Goal: Information Seeking & Learning: Check status

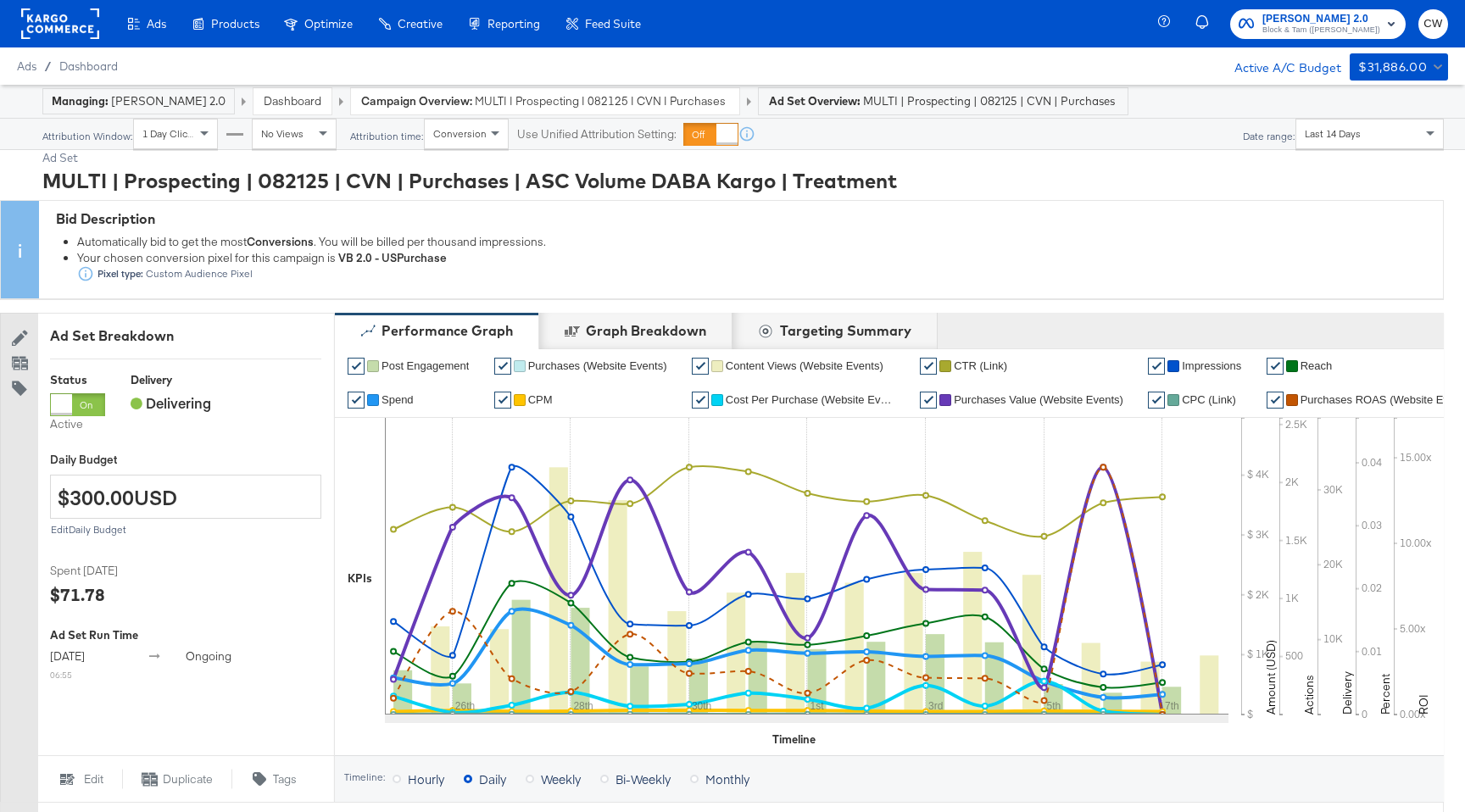
click at [518, 97] on span "MULTI | Prospecting | 082125 | CVN | Purchases | ASC Volume DABA Kargo" at bounding box center [601, 101] width 254 height 16
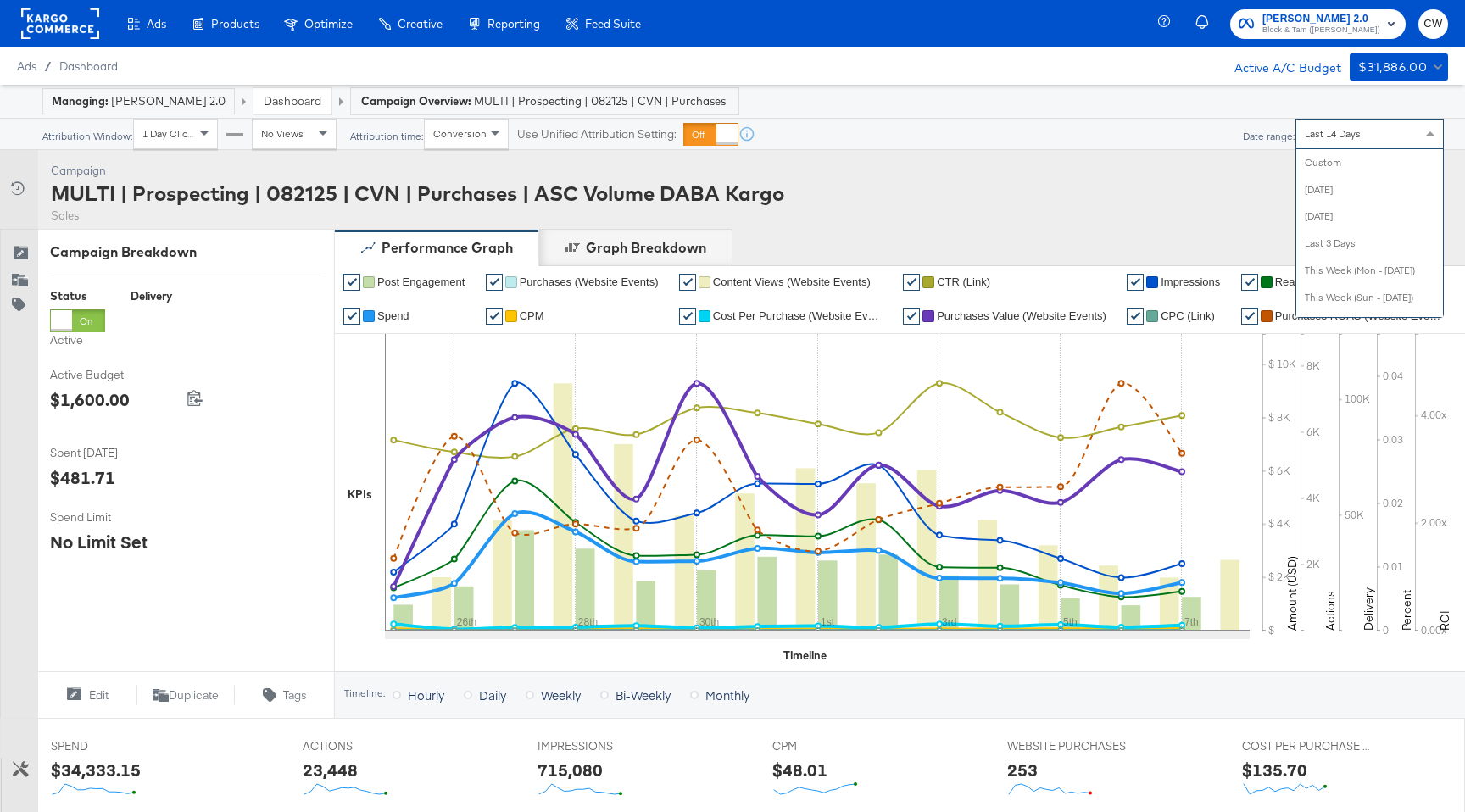
click at [1330, 146] on div "Last 14 Days" at bounding box center [1369, 133] width 147 height 29
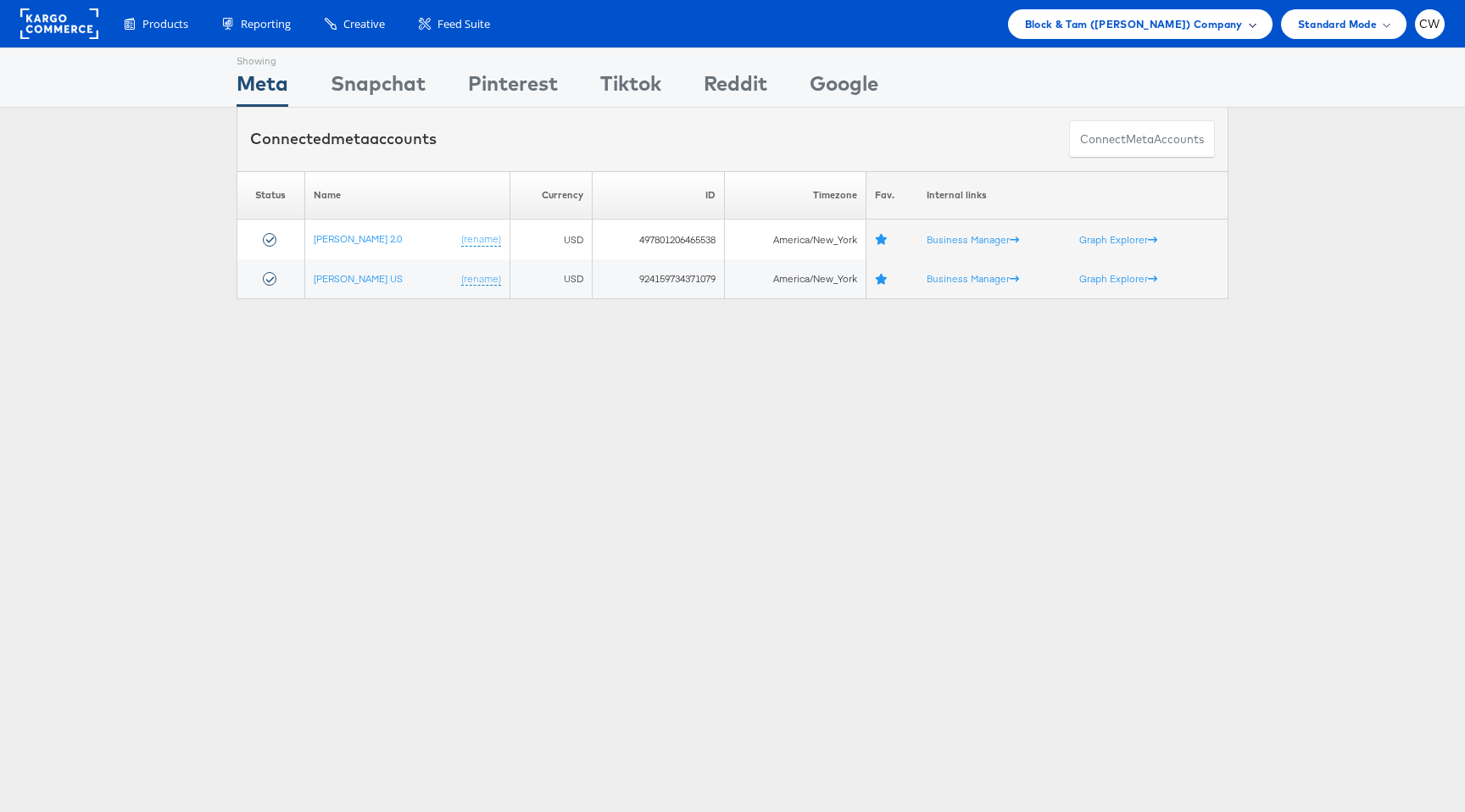
click at [1108, 16] on span "Block & Tam (Veronica Beard) Company" at bounding box center [1134, 24] width 218 height 18
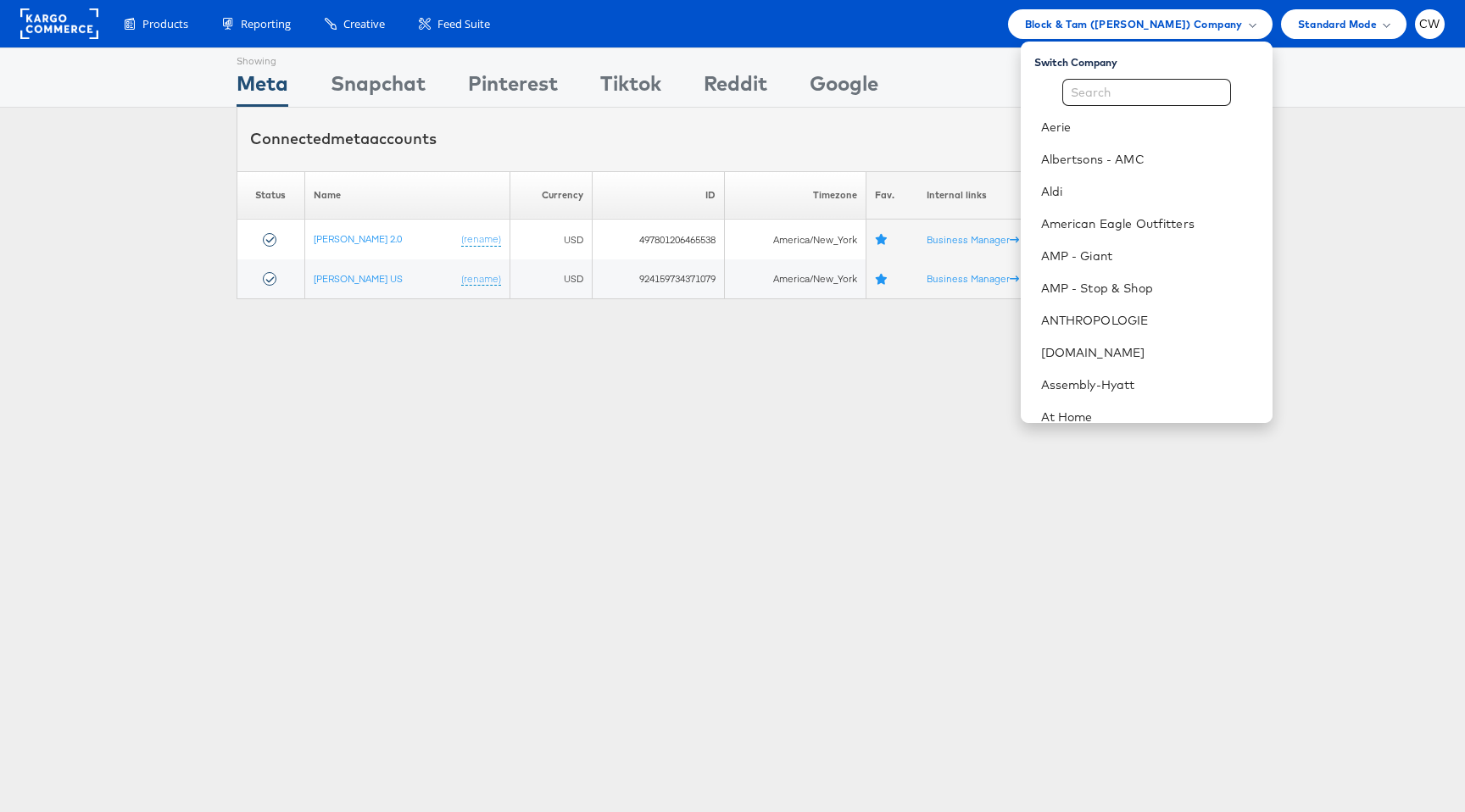
click at [1101, 74] on div "Switch Company Aerie Albertsons - AMC Aldi American Eagle Outfitters AMP - Gian…" at bounding box center [1147, 232] width 252 height 381
click at [1101, 111] on li "Aerie" at bounding box center [1147, 126] width 252 height 32
click at [1101, 90] on input "text" at bounding box center [1147, 91] width 169 height 27
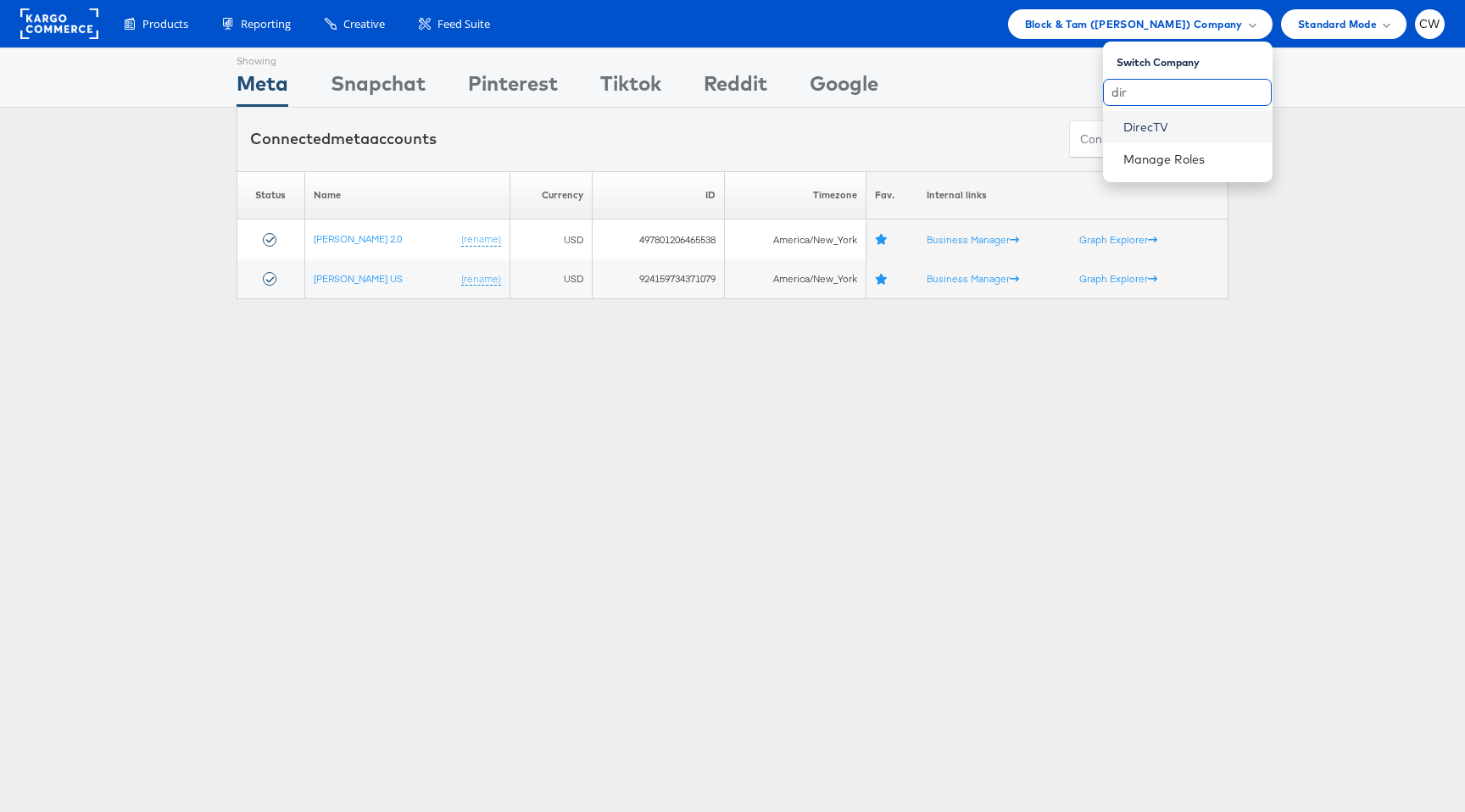
type input "dir"
click at [1143, 128] on link "DirecTV" at bounding box center [1191, 127] width 136 height 17
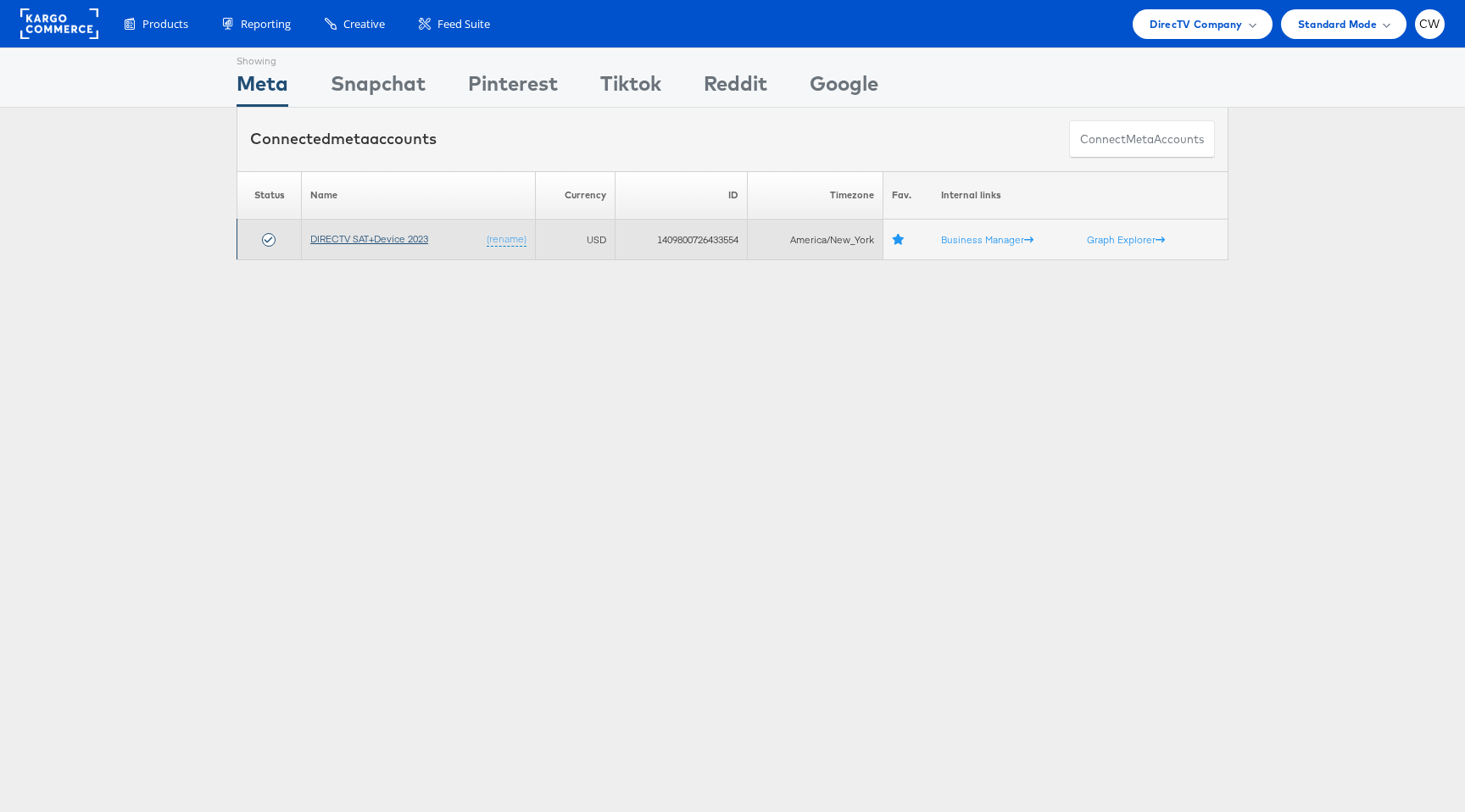
click at [365, 238] on link "DIRECTV SAT+Device 2023" at bounding box center [369, 239] width 118 height 13
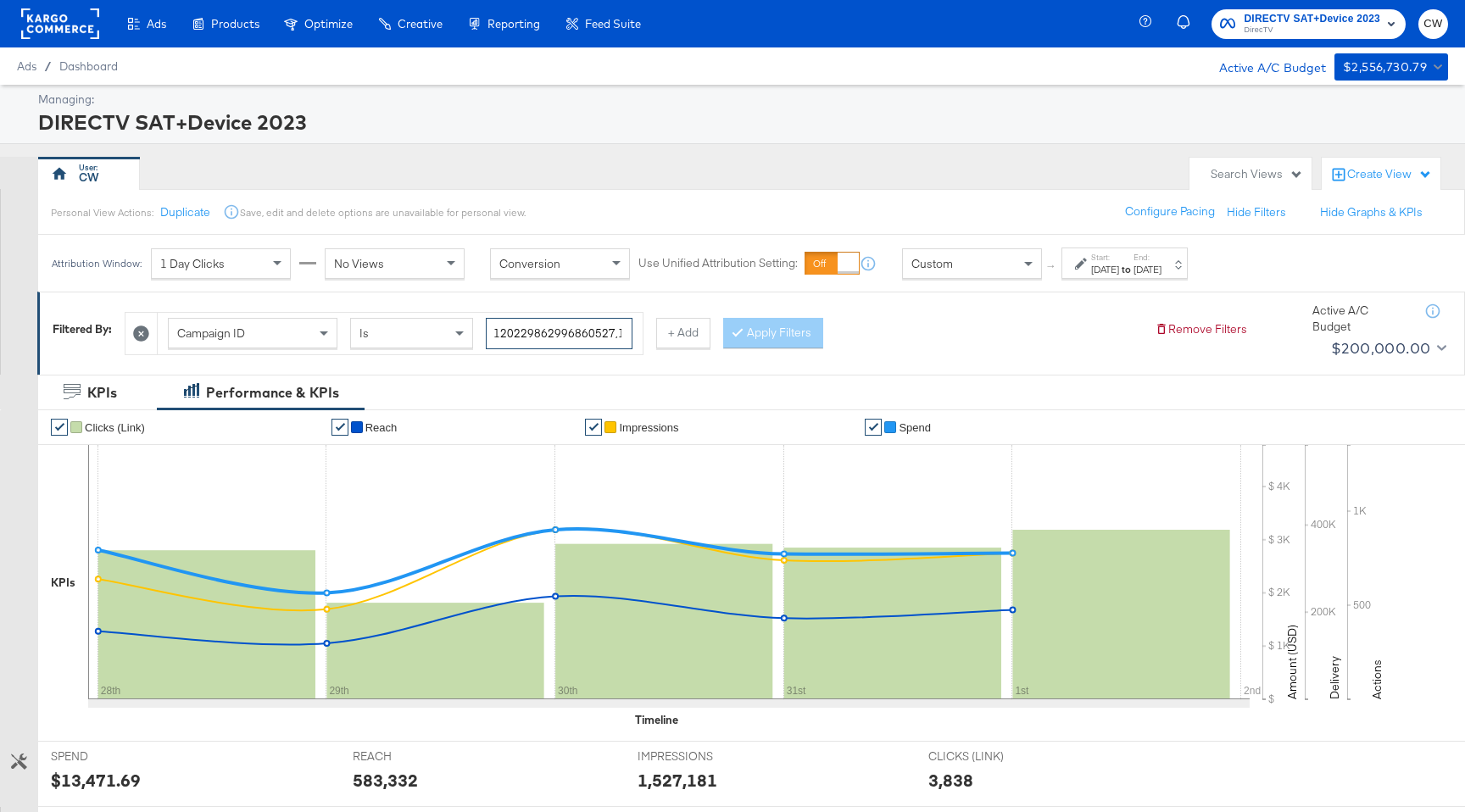
click at [555, 345] on input "120229862996860527,120229862898460527" at bounding box center [558, 333] width 147 height 31
click at [563, 328] on input "120229862996860527,120229862898460527" at bounding box center [558, 333] width 147 height 31
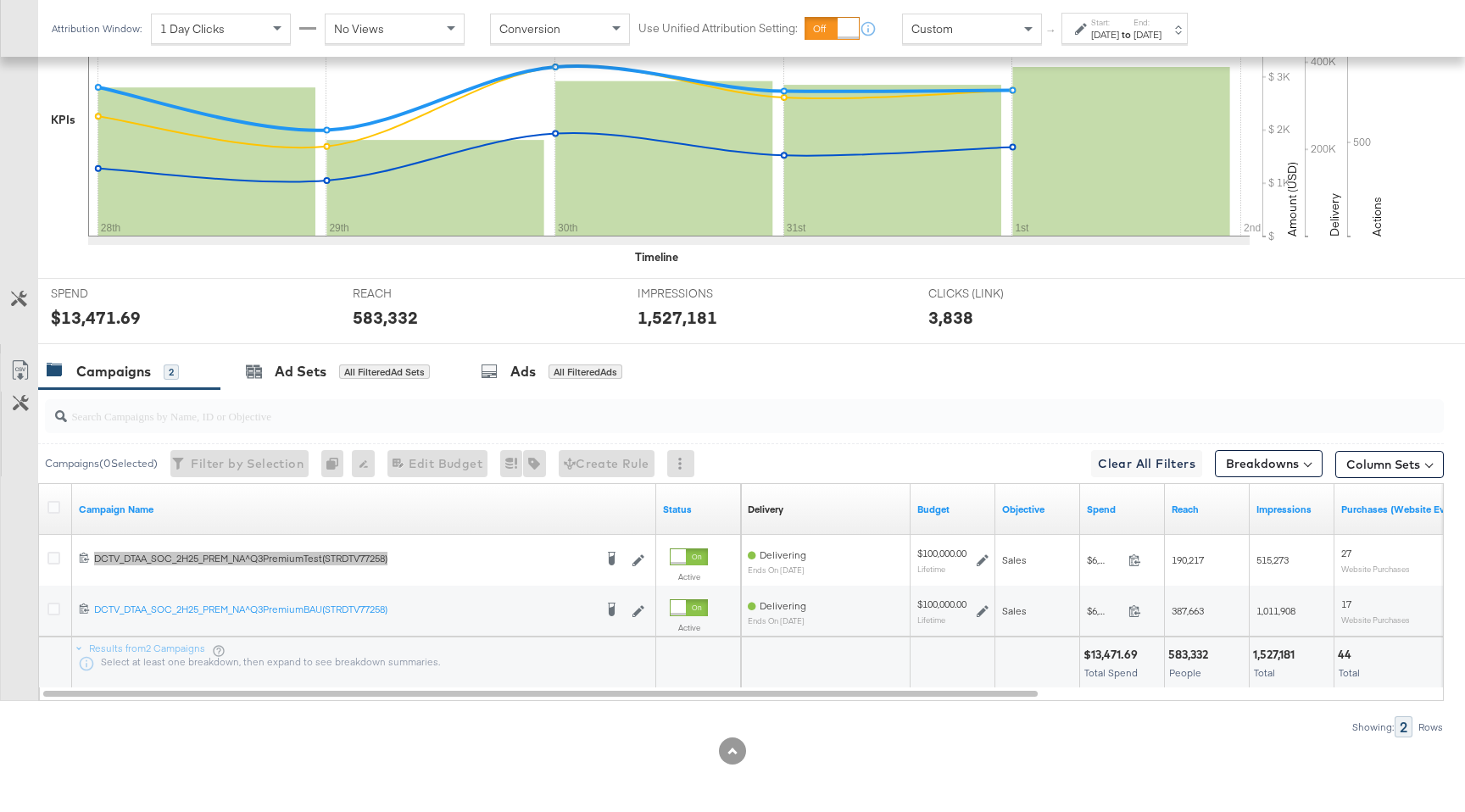
drag, startPoint x: 334, startPoint y: 556, endPoint x: 464, endPoint y: 25, distance: 546.7
click at [0, 0] on div "Attribution Window: 1 Day Clicks No Views Conversion Use Unified Attribution Se…" at bounding box center [732, 292] width 1465 height 1039
drag, startPoint x: 267, startPoint y: 607, endPoint x: 605, endPoint y: 3, distance: 692.1
click at [0, 0] on div "Attribution Window: 1 Day Clicks No Views Conversion Use Unified Attribution Se…" at bounding box center [732, 292] width 1465 height 1039
click at [241, 708] on div "Campaigns ( 0 Selected) Filter by Selection Filter 0 campaigns 0 Rename 0 campa…" at bounding box center [722, 563] width 1444 height 348
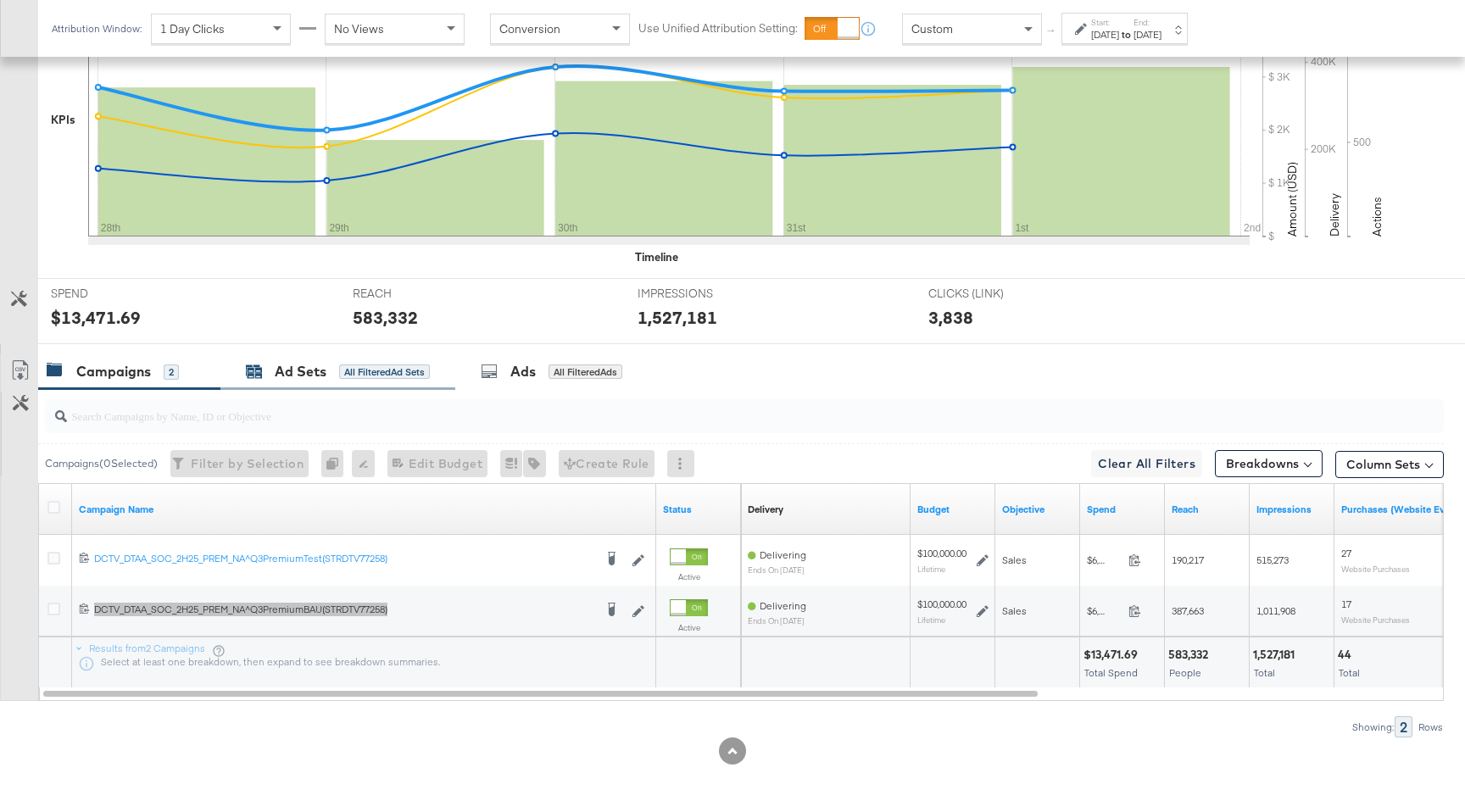
drag, startPoint x: 276, startPoint y: 613, endPoint x: 404, endPoint y: 369, distance: 275.5
click at [0, 0] on div "Attribution Window: 1 Day Clicks No Views Conversion Use Unified Attribution Se…" at bounding box center [732, 292] width 1465 height 1039
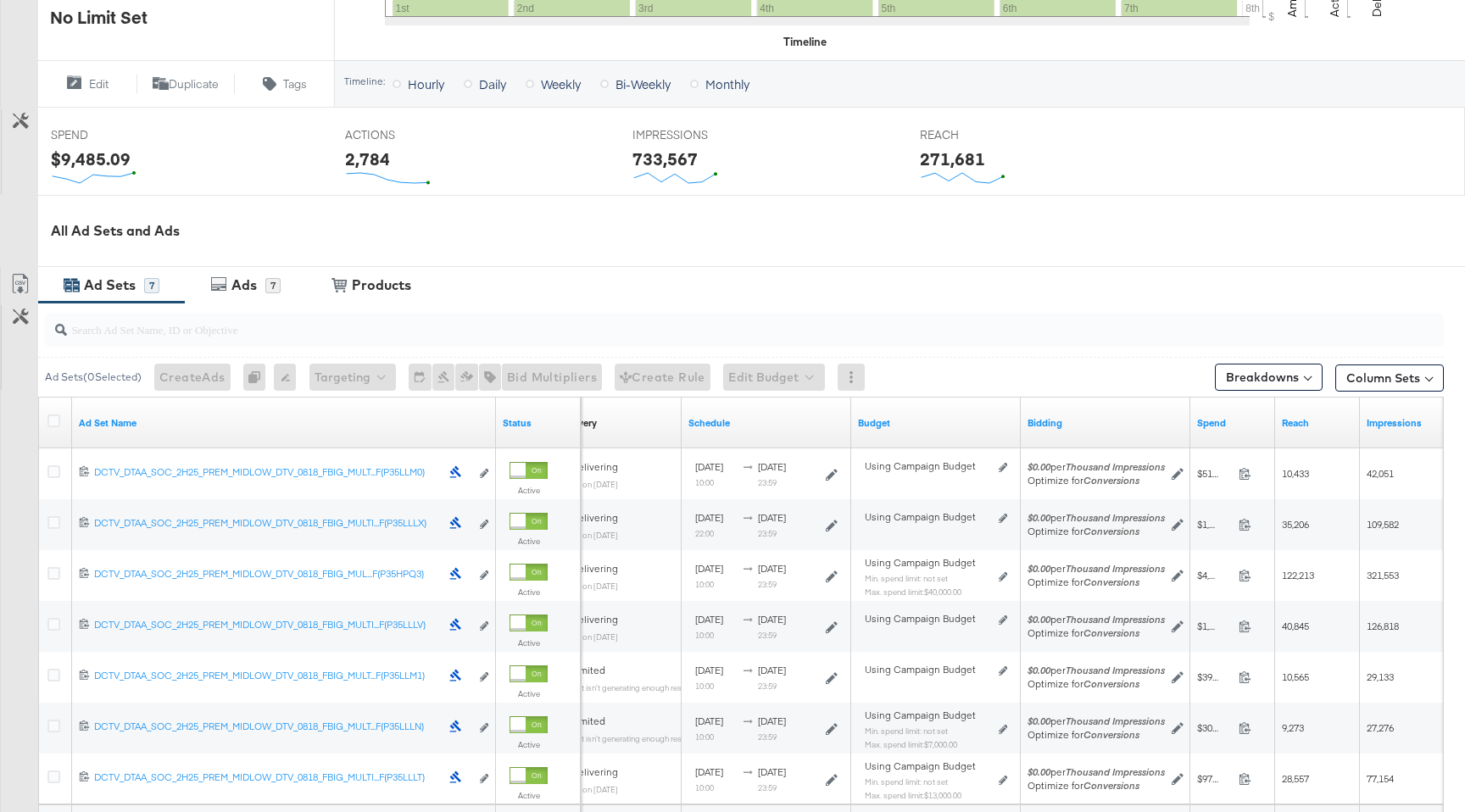
scroll to position [591, 0]
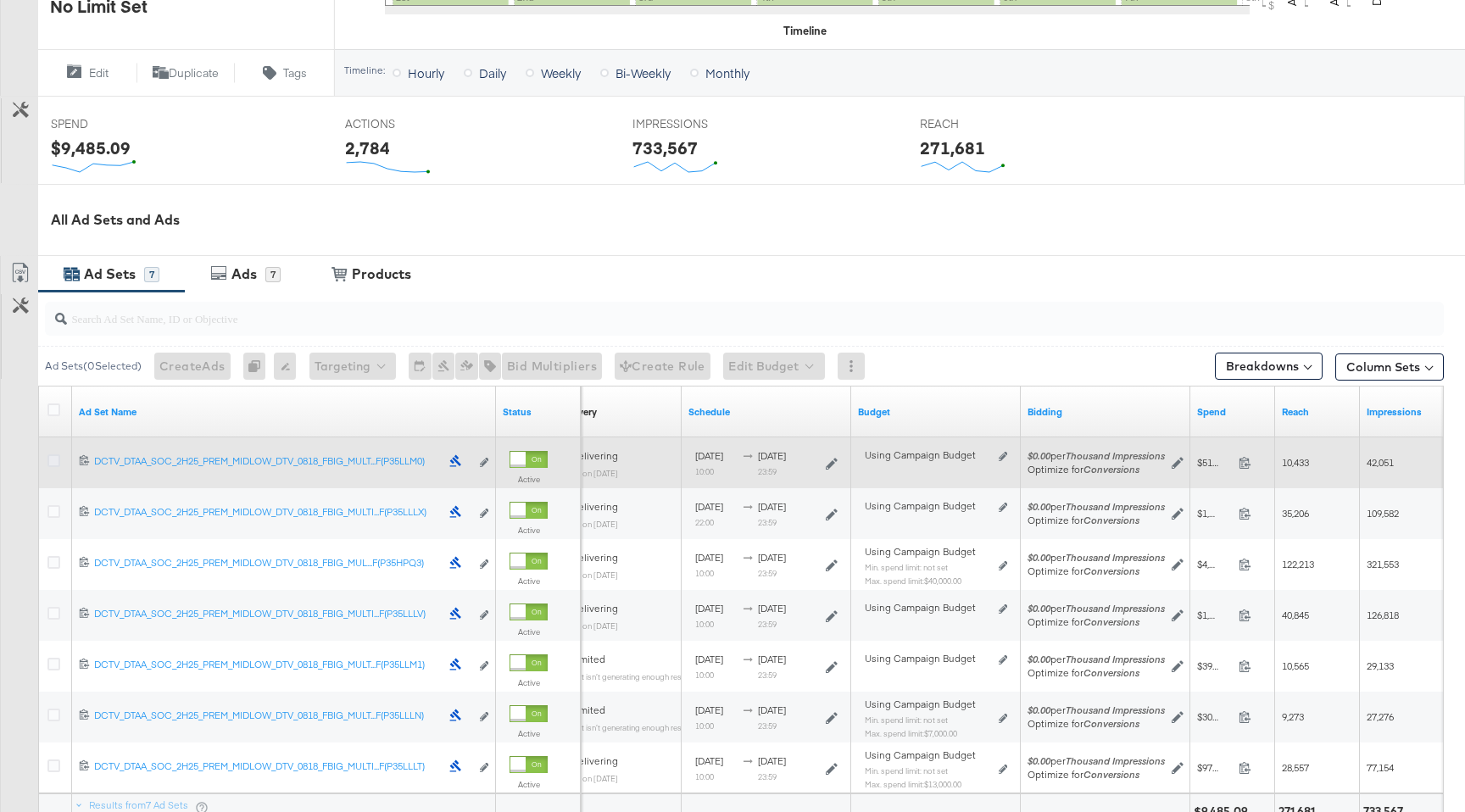
click at [48, 461] on icon at bounding box center [54, 460] width 13 height 13
click at [0, 0] on input "checkbox" at bounding box center [0, 0] width 0 height 0
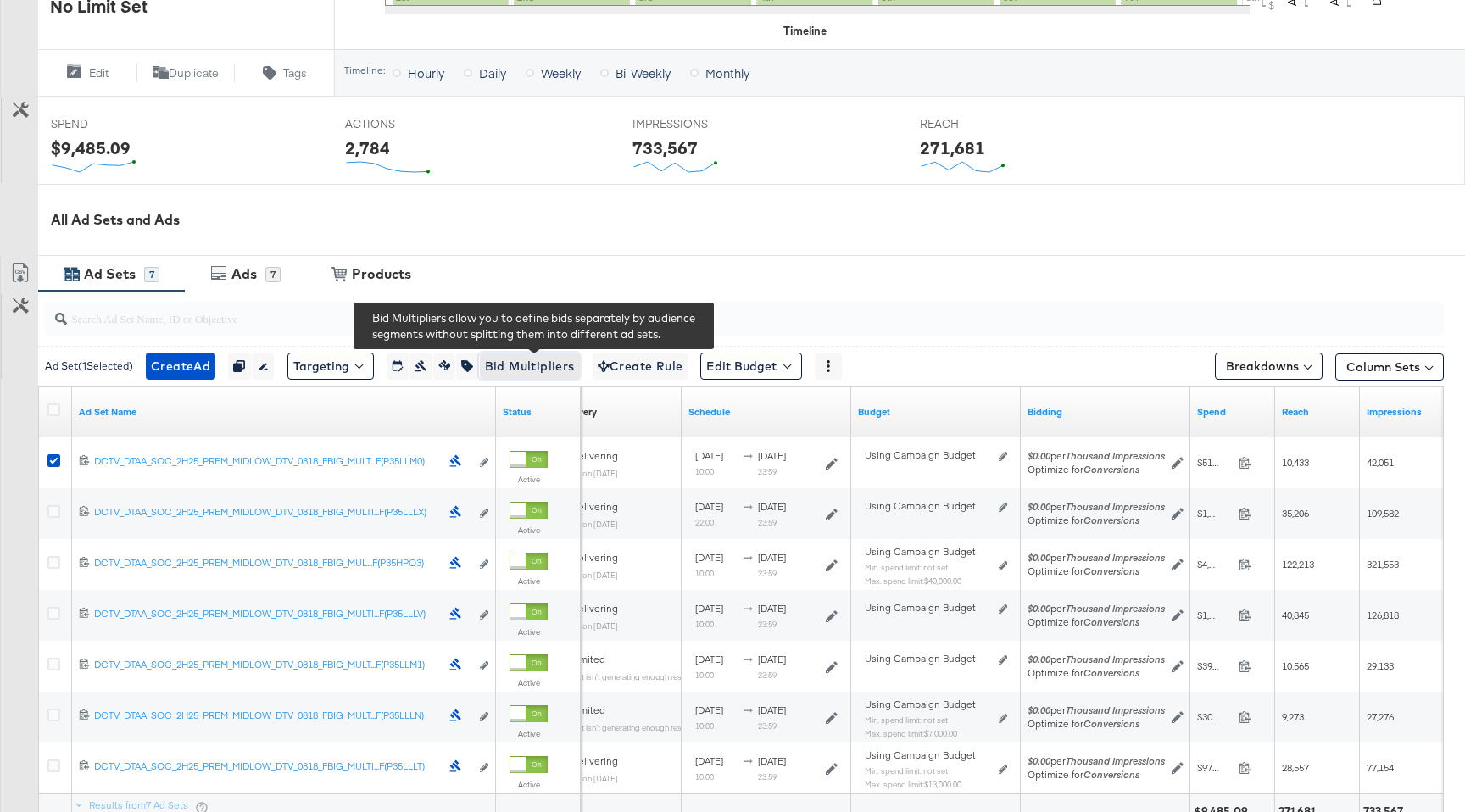
click at [521, 367] on span "Bid Multipliers" at bounding box center [529, 366] width 90 height 21
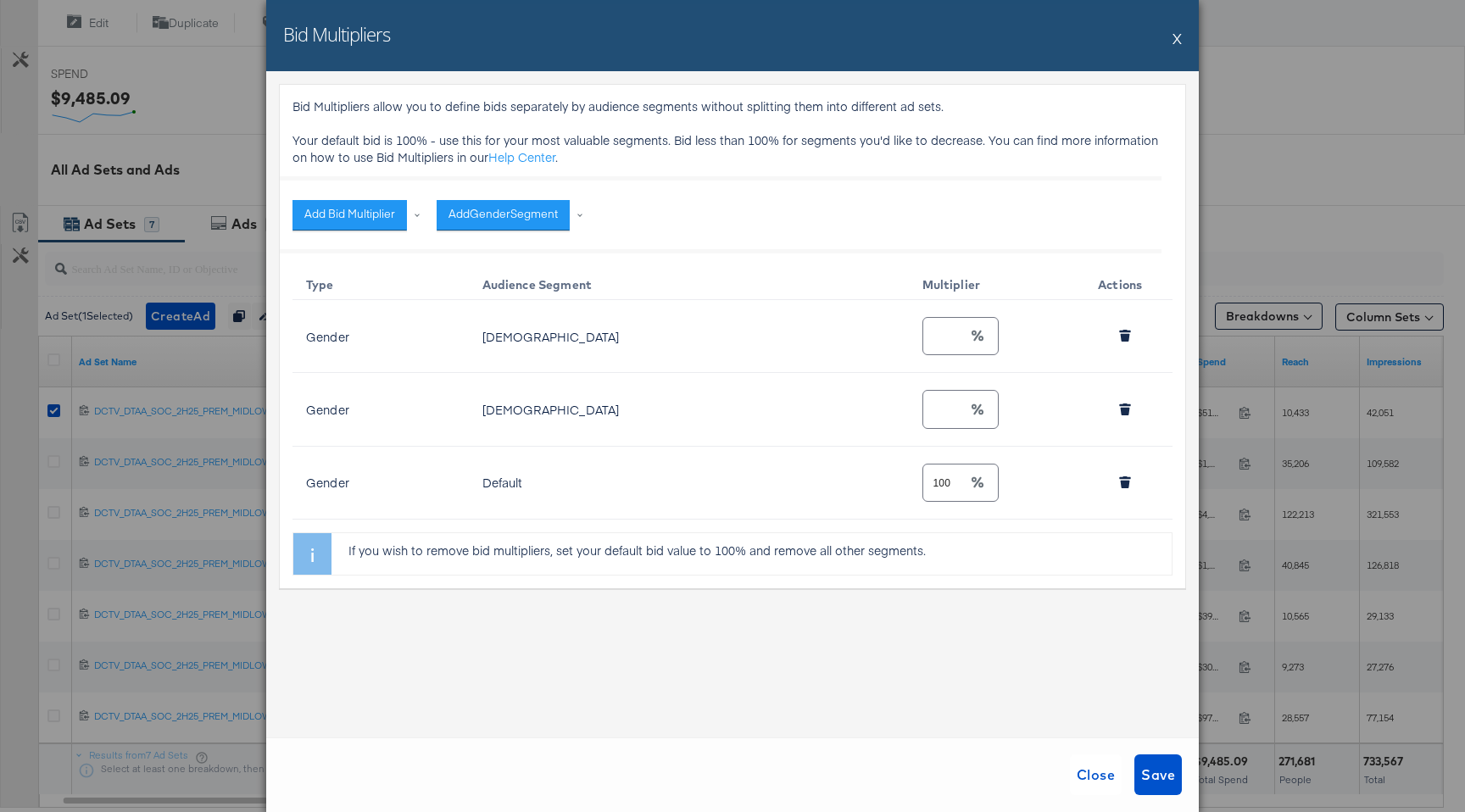
scroll to position [644, 0]
click at [1178, 37] on button "X" at bounding box center [1177, 38] width 9 height 34
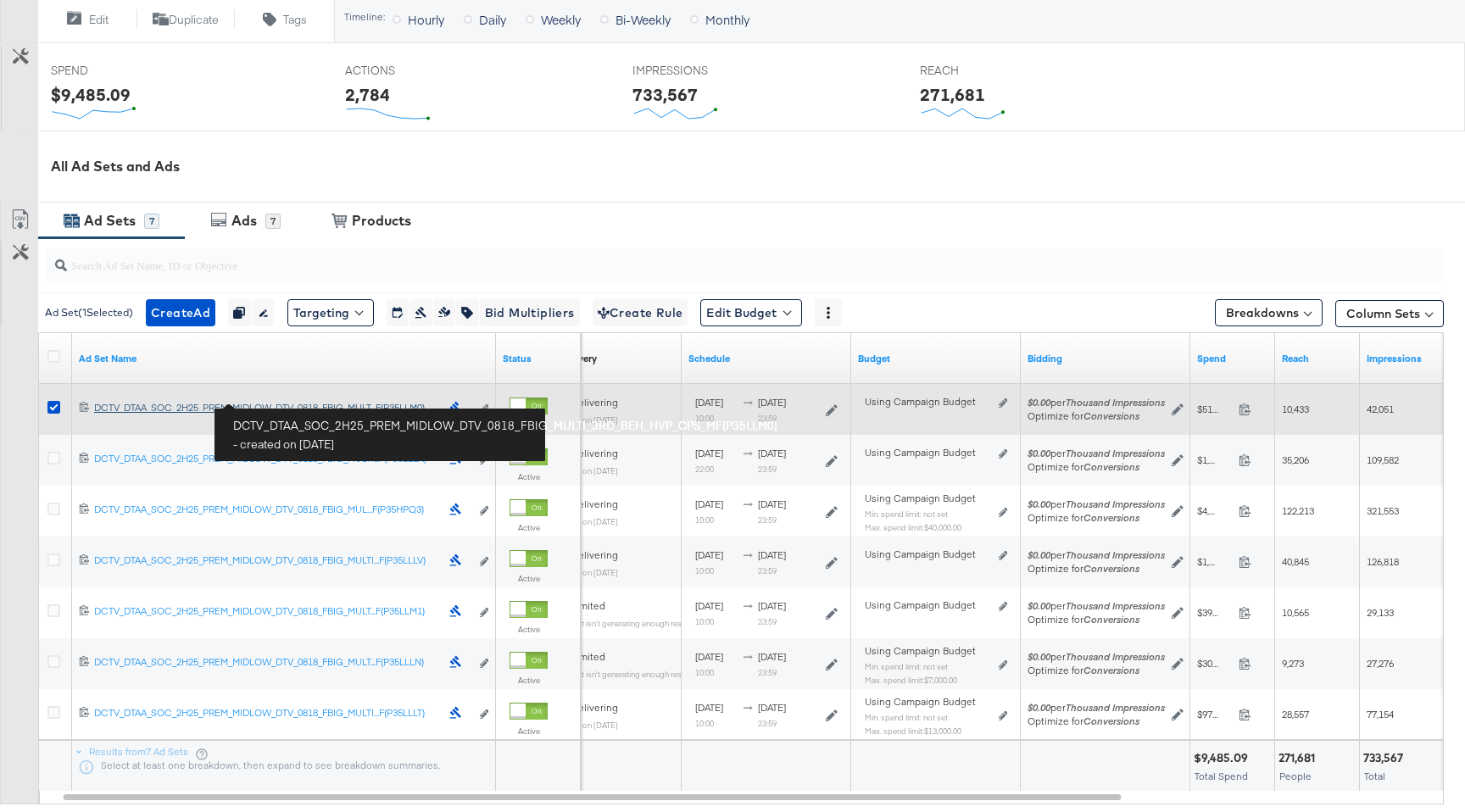
click at [279, 401] on div "DCTV_DTAA_SOC_2H25_PREM_MIDLOW_DTV_0818_FBIG_MULTI_3RD_BEH_HVP_CPS_MF(P35LLM0) …" at bounding box center [267, 407] width 346 height 14
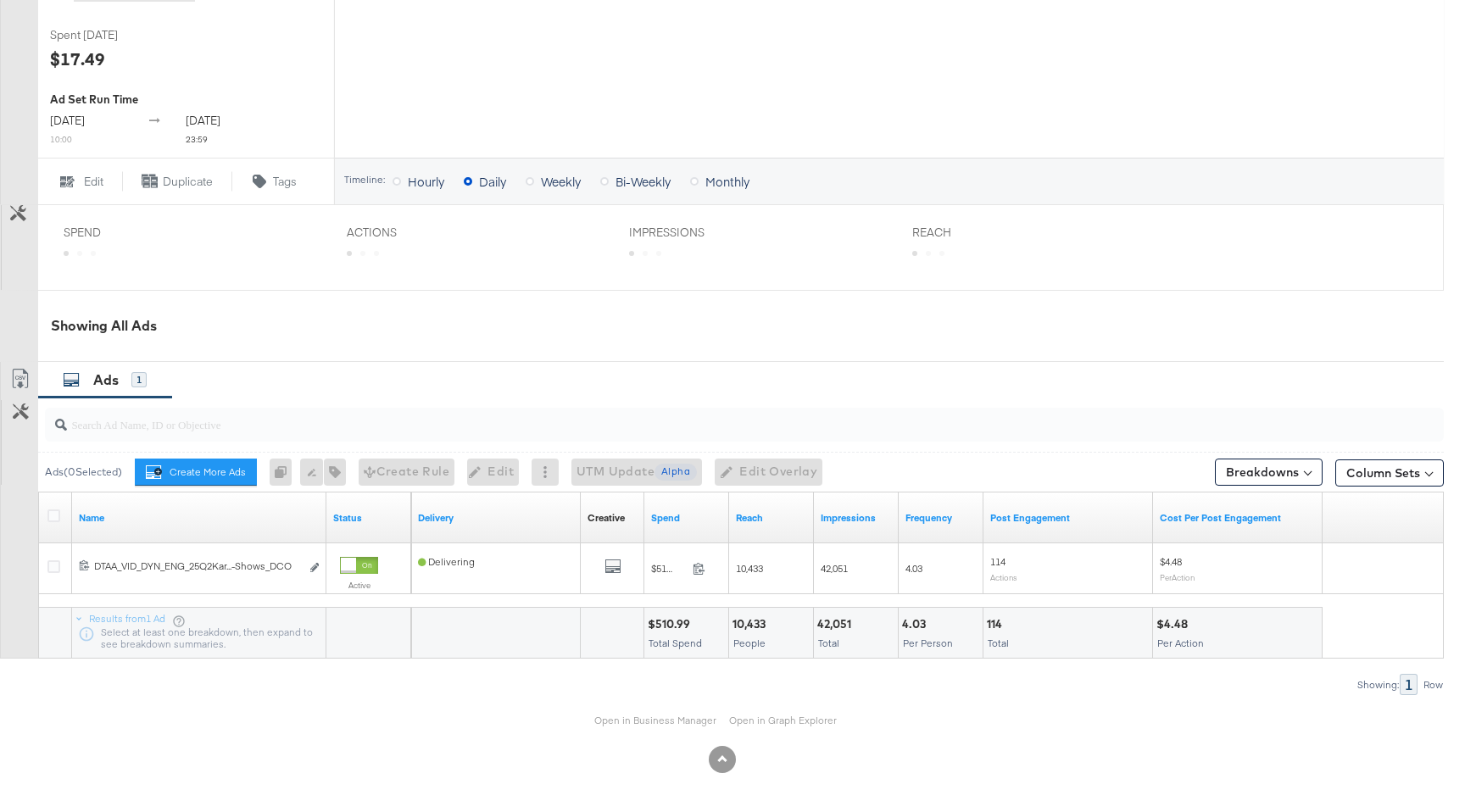
scroll to position [556, 0]
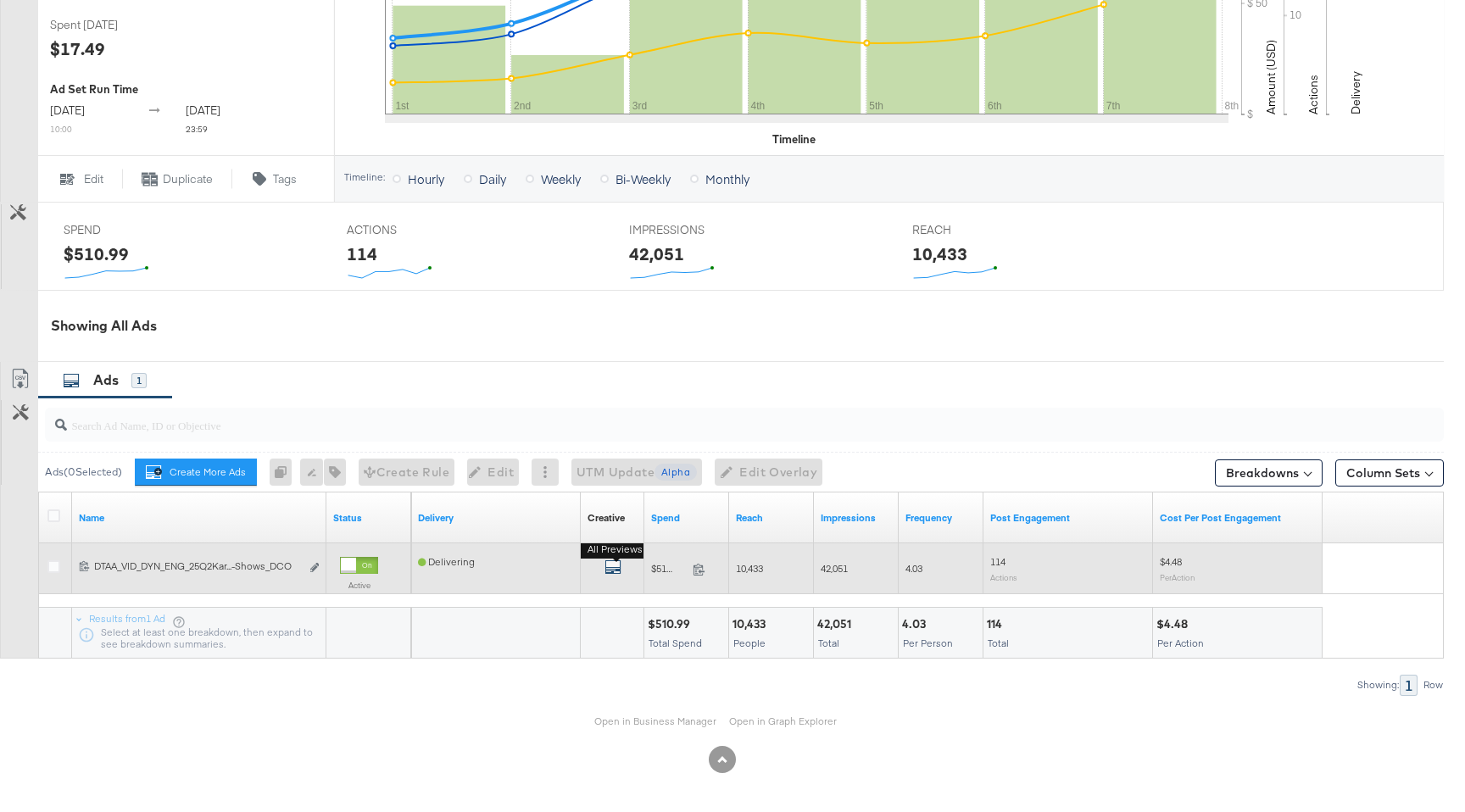
click at [610, 566] on icon "default" at bounding box center [613, 567] width 17 height 17
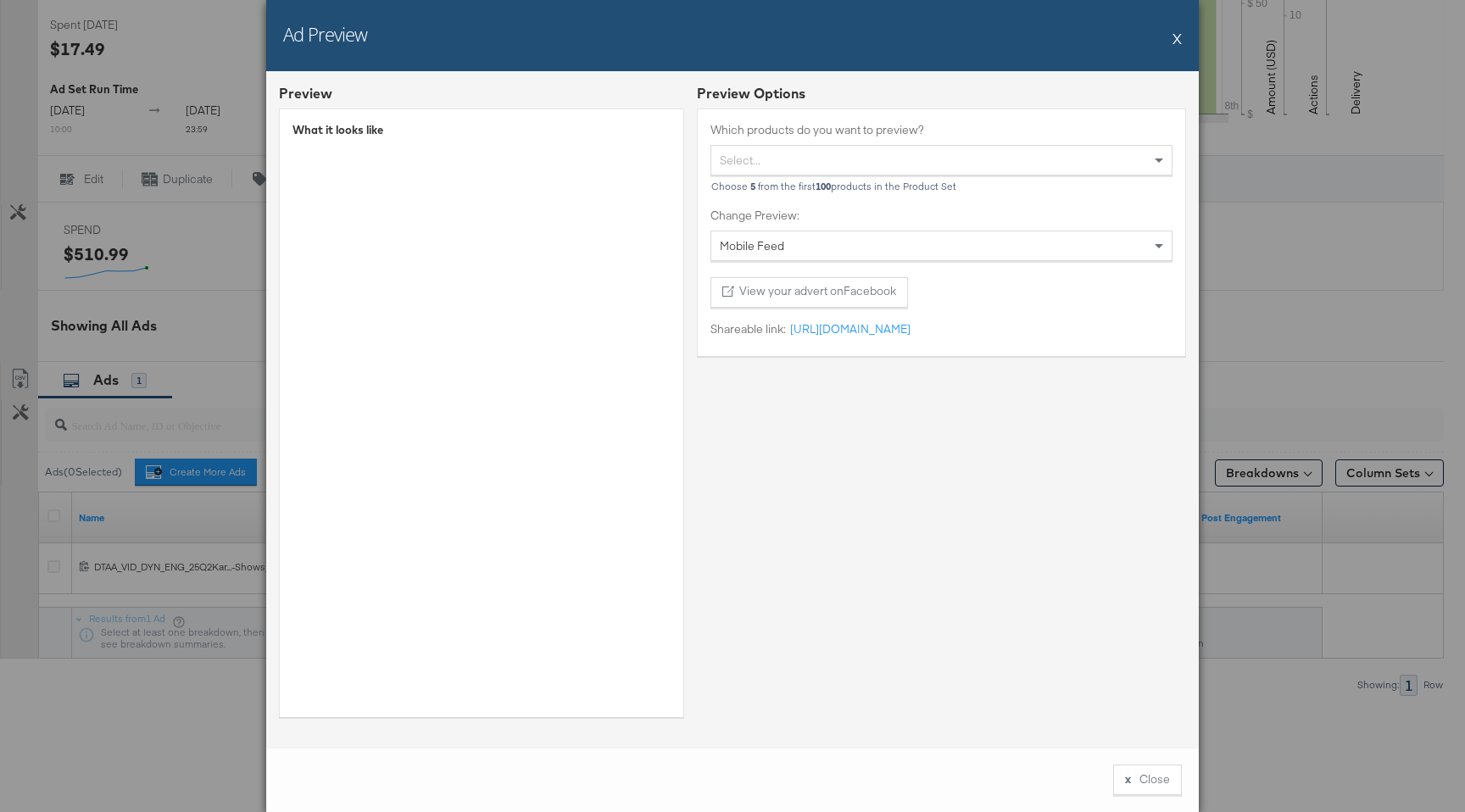
click at [1179, 31] on button "X" at bounding box center [1177, 38] width 9 height 34
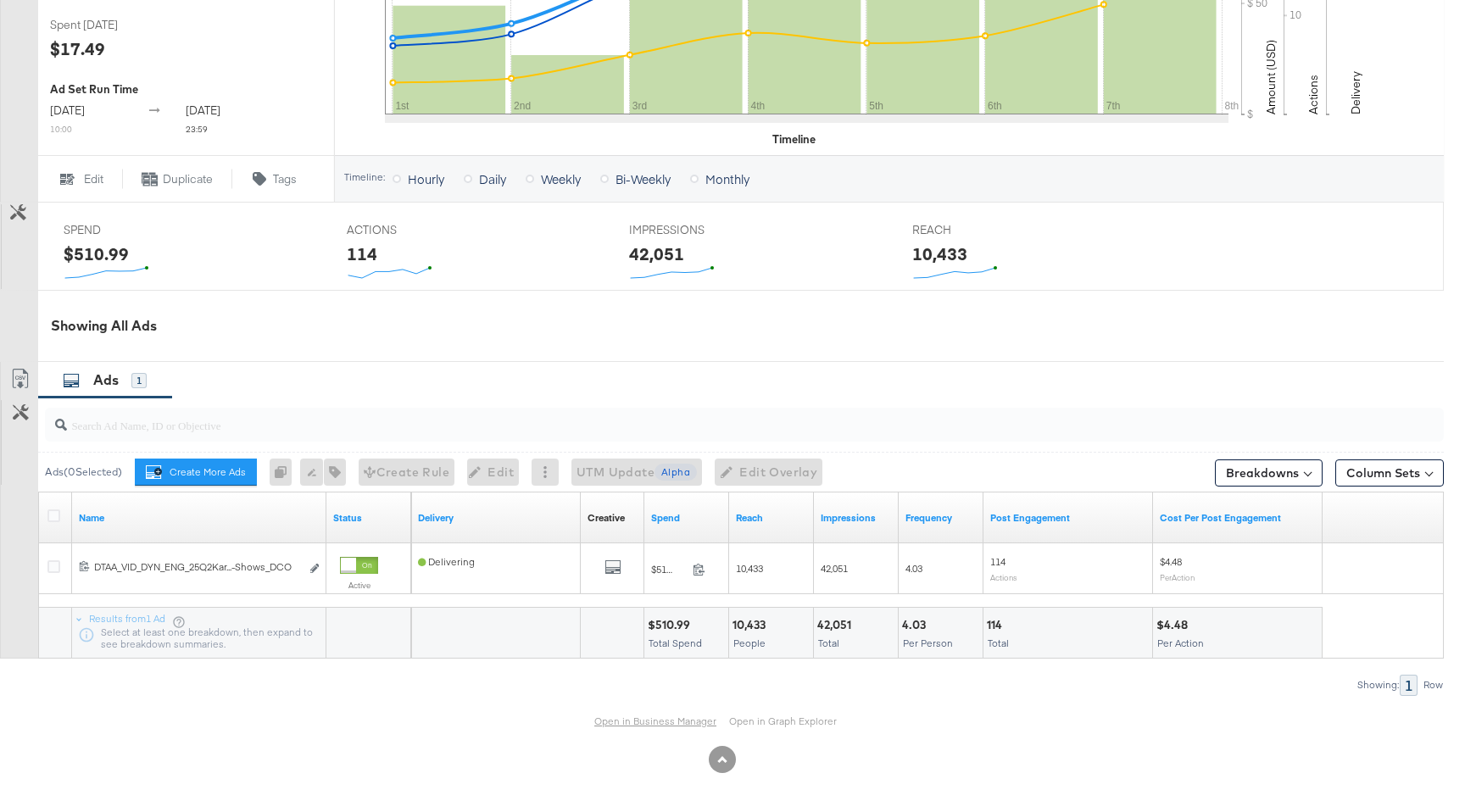
click at [647, 721] on link "Open in Business Manager" at bounding box center [655, 721] width 122 height 14
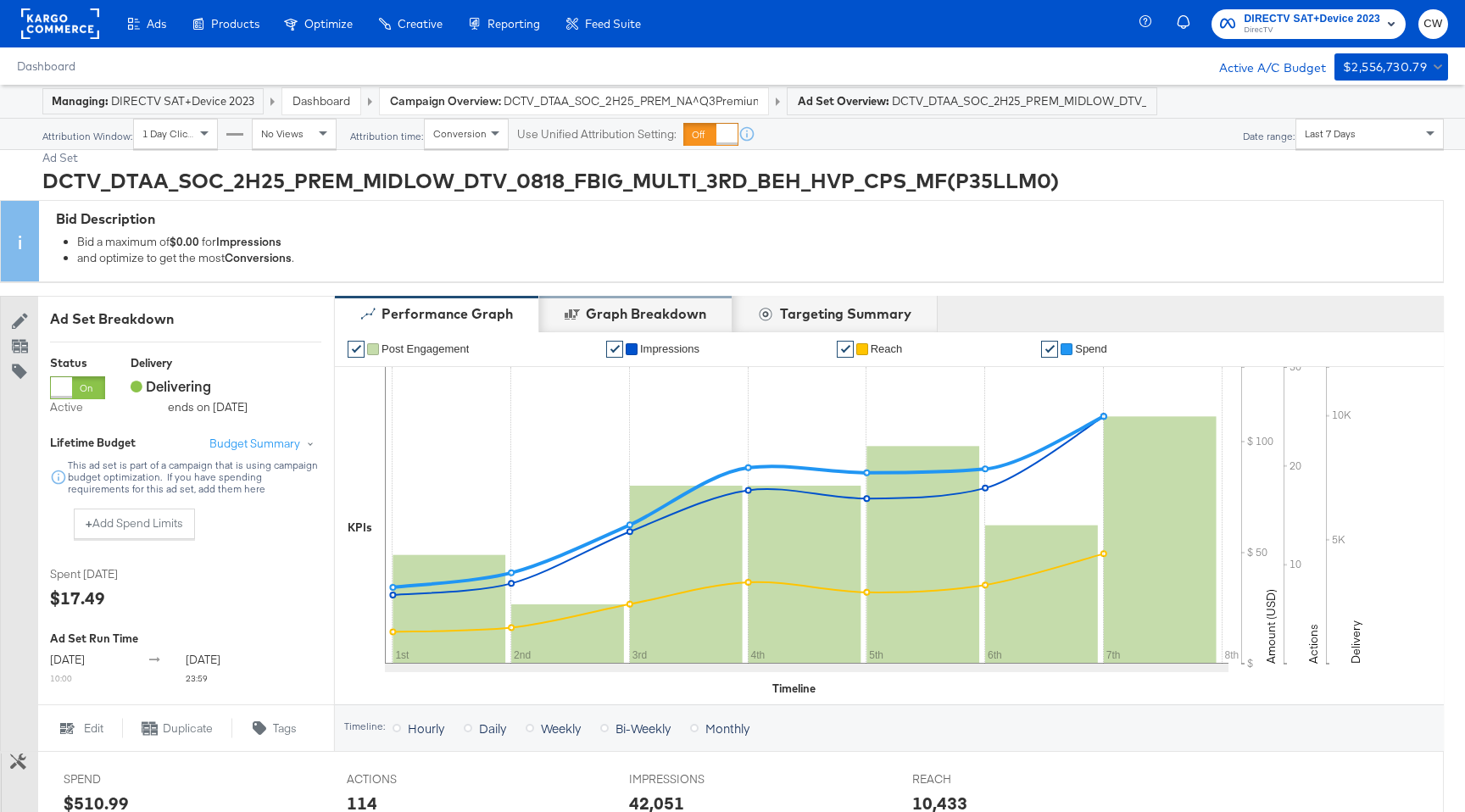
click at [617, 316] on div "Graph Breakdown" at bounding box center [646, 314] width 120 height 19
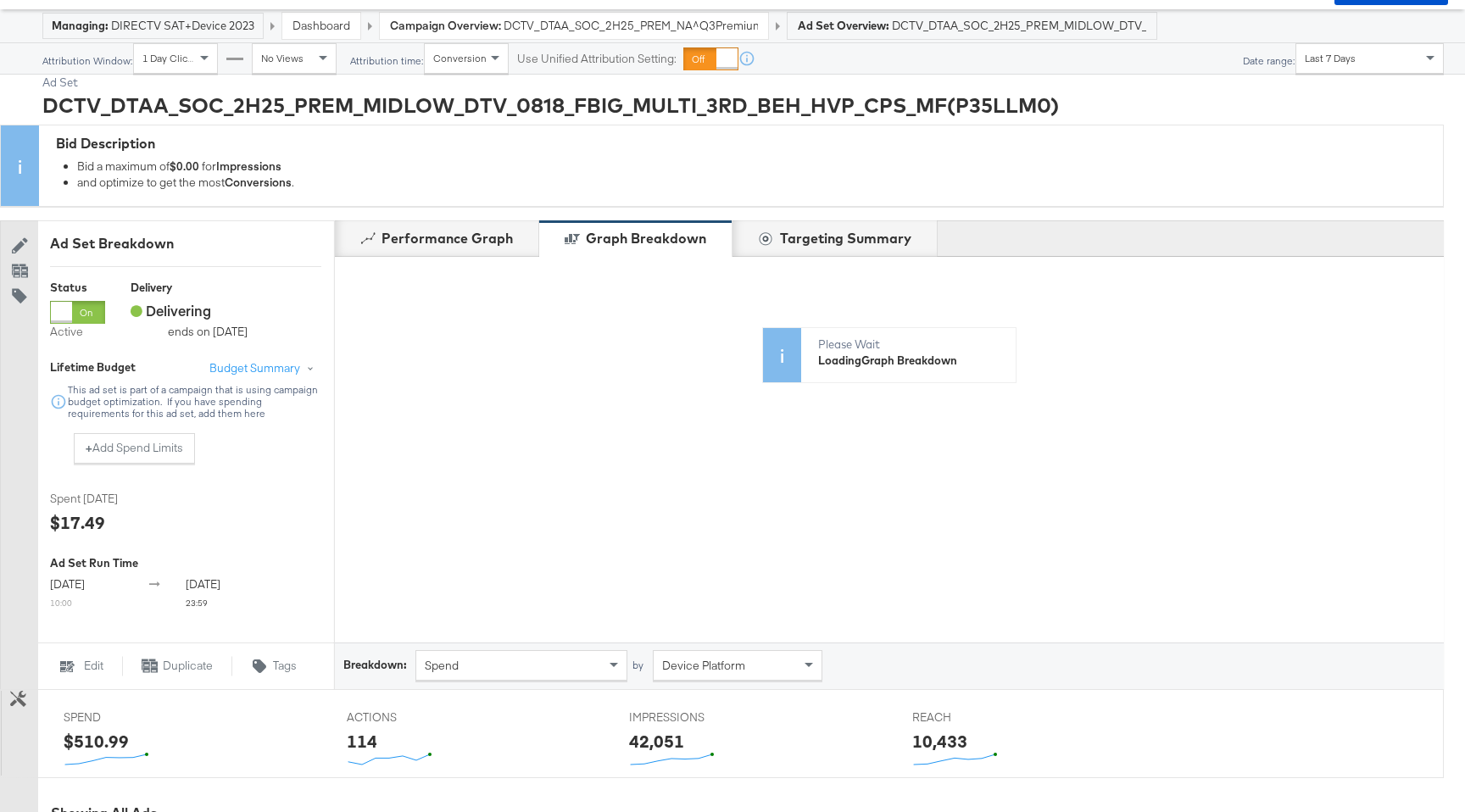
scroll to position [92, 0]
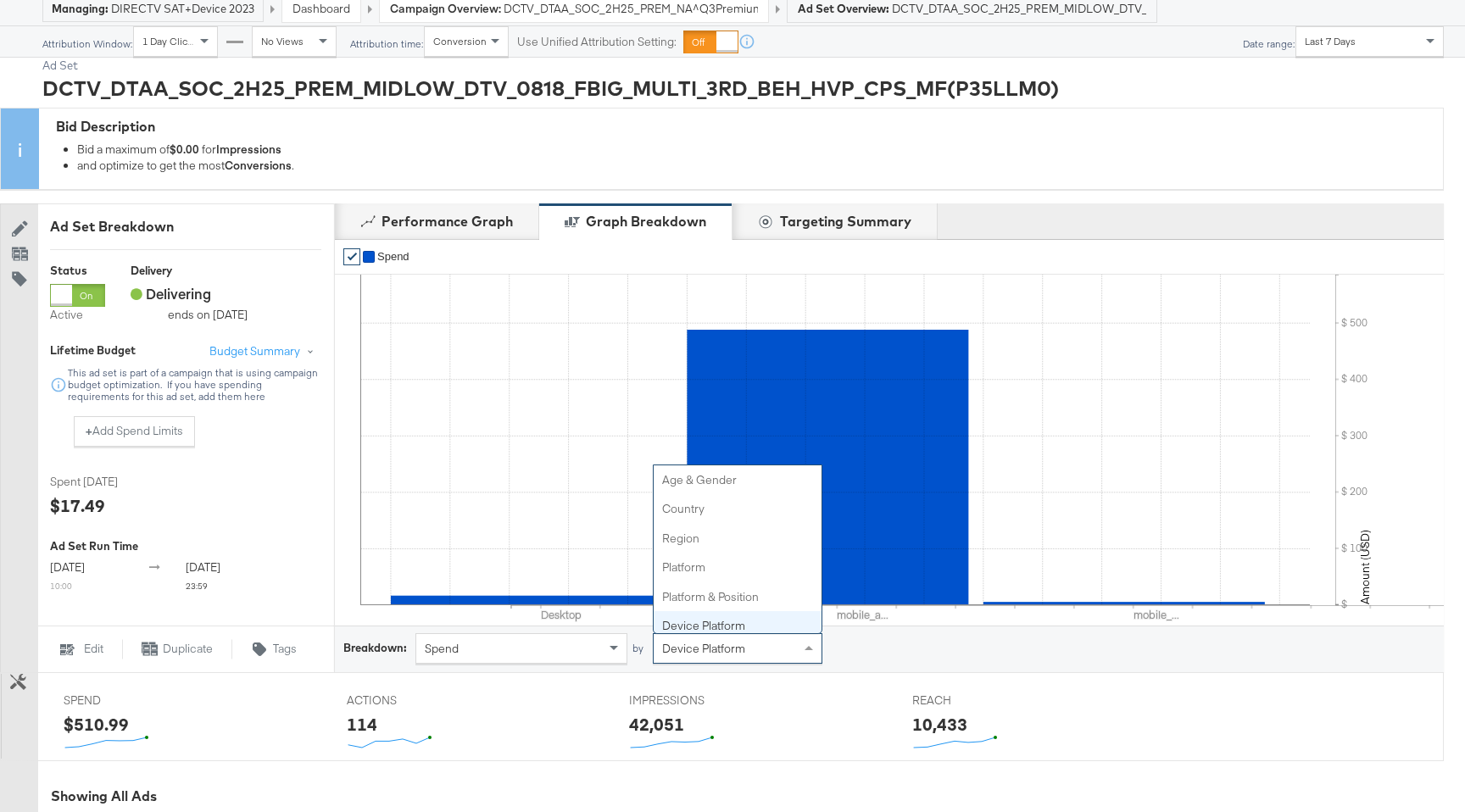
click at [677, 653] on span "Device Platform" at bounding box center [703, 648] width 83 height 16
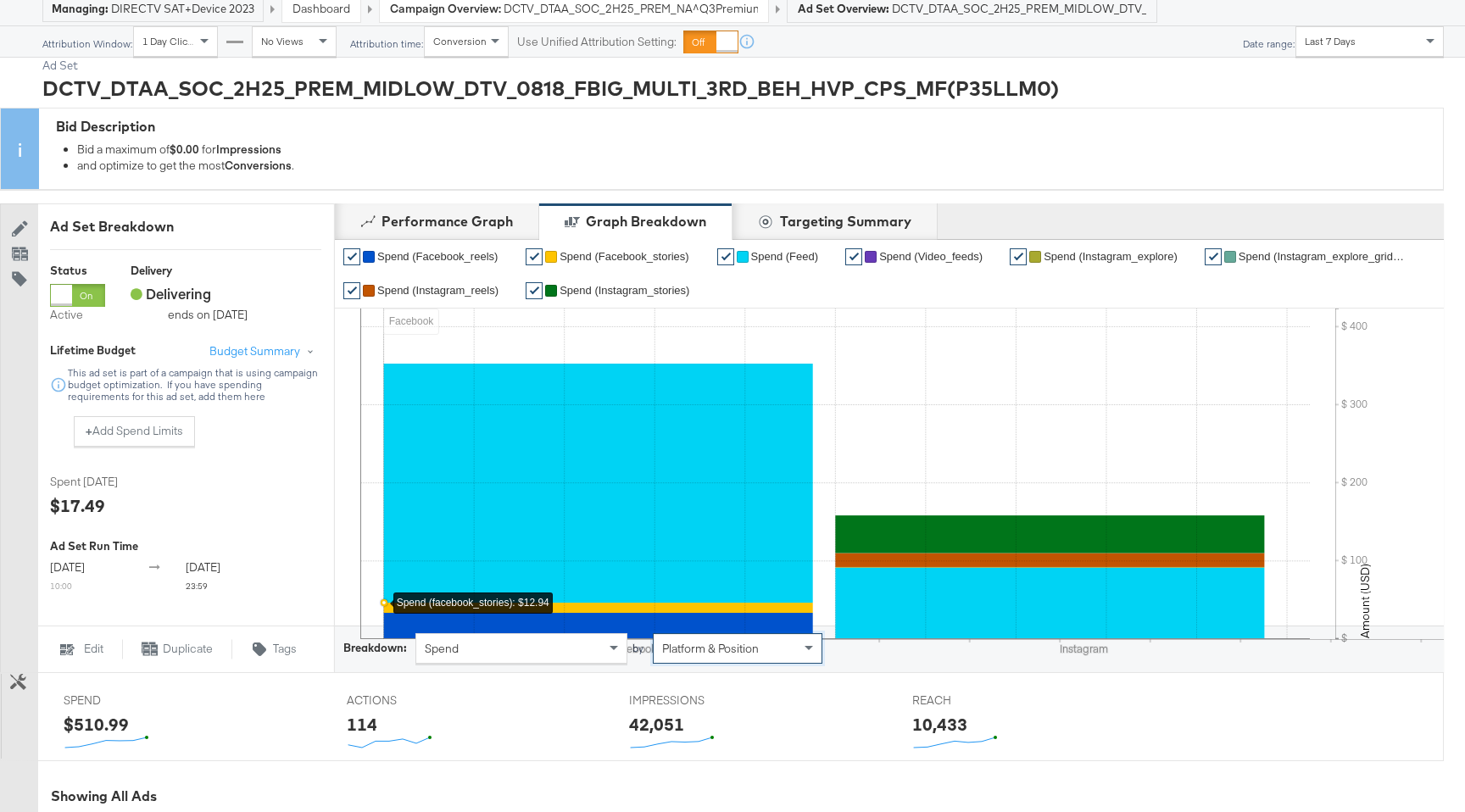
click at [959, 541] on rect at bounding box center [1050, 533] width 429 height 37
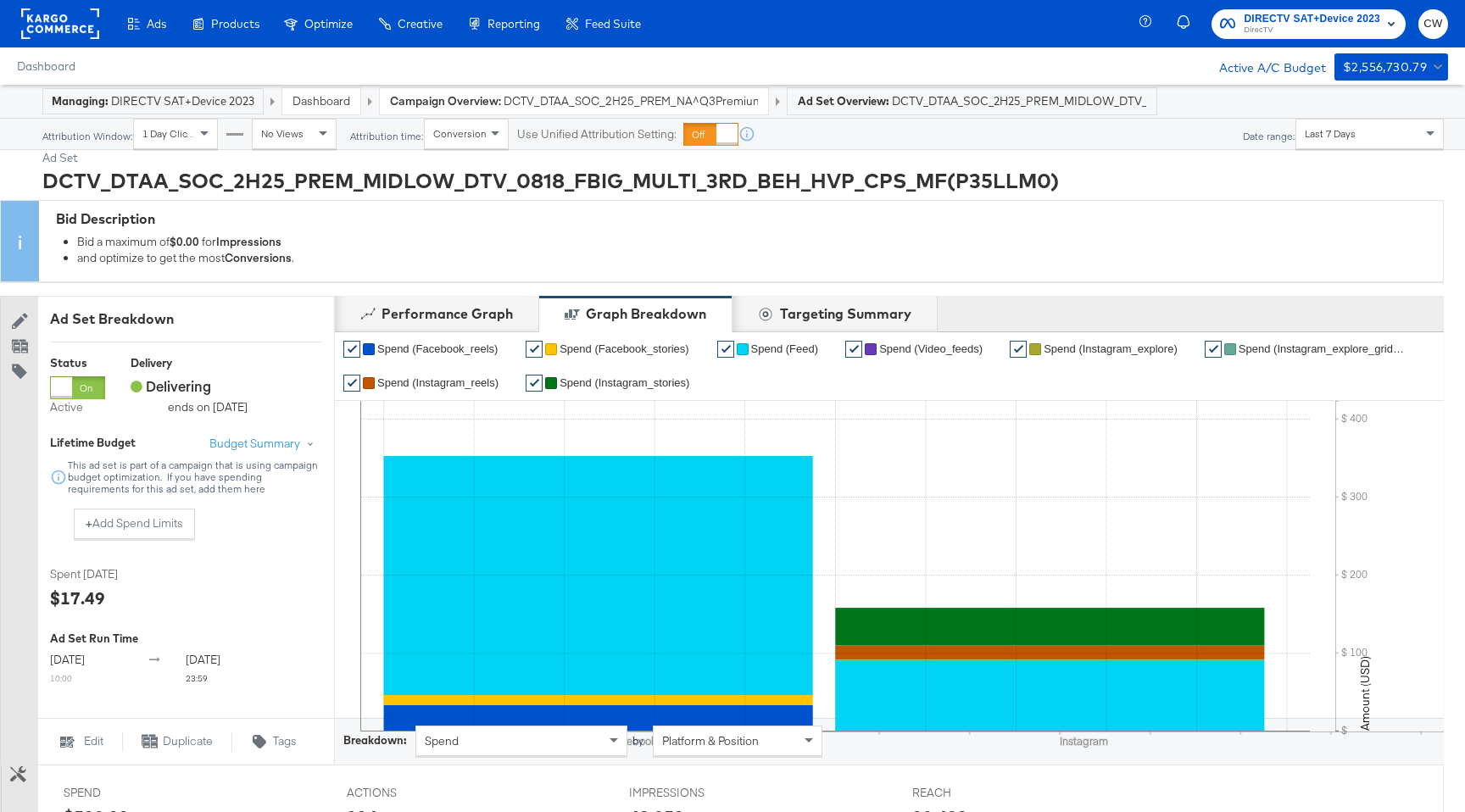
click at [534, 96] on span "DCTV_DTAA_SOC_2H25_PREM_NA^Q3PremiumTest(STRDTV77258)" at bounding box center [630, 101] width 254 height 16
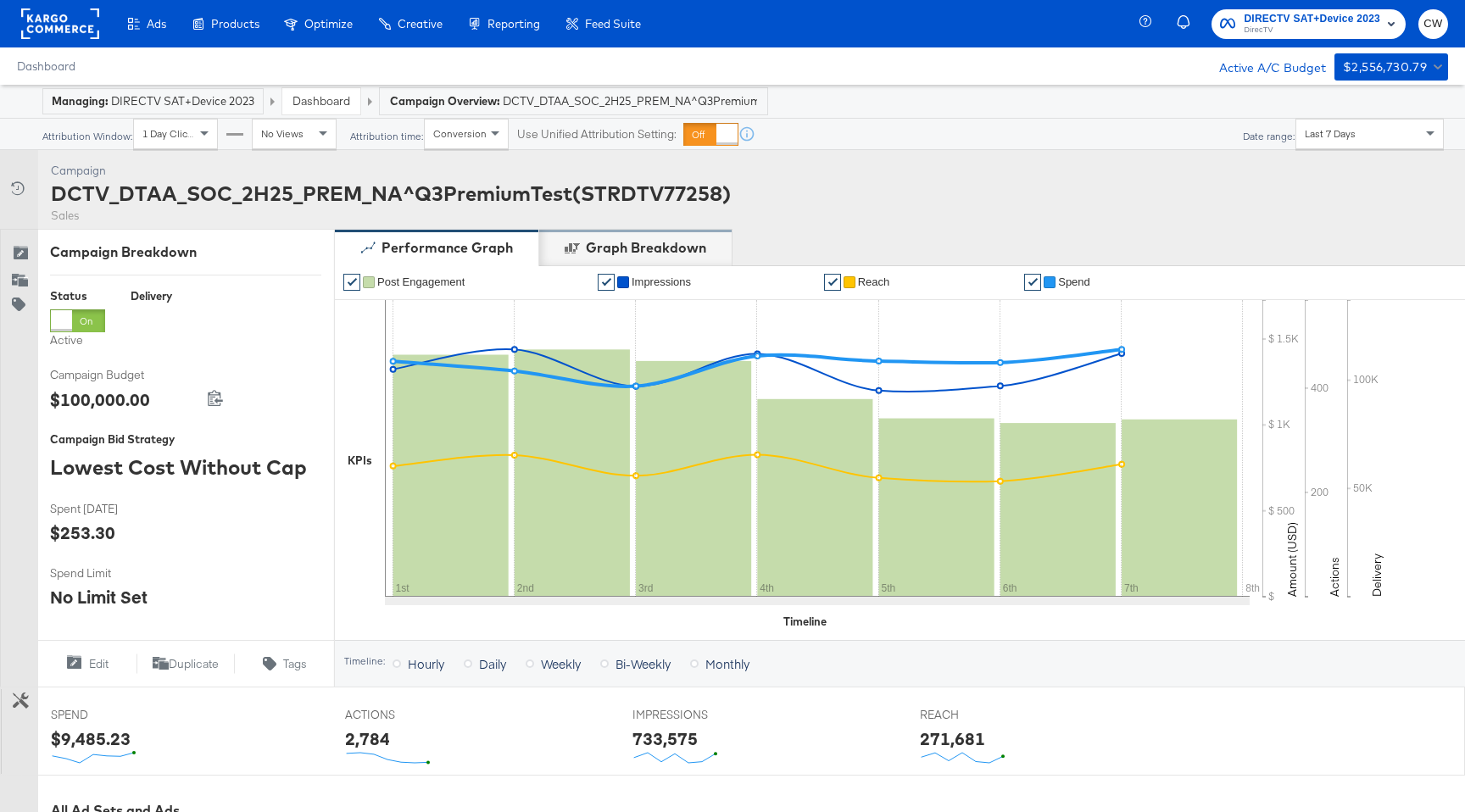
click at [666, 260] on div "Graph Breakdown" at bounding box center [635, 247] width 193 height 37
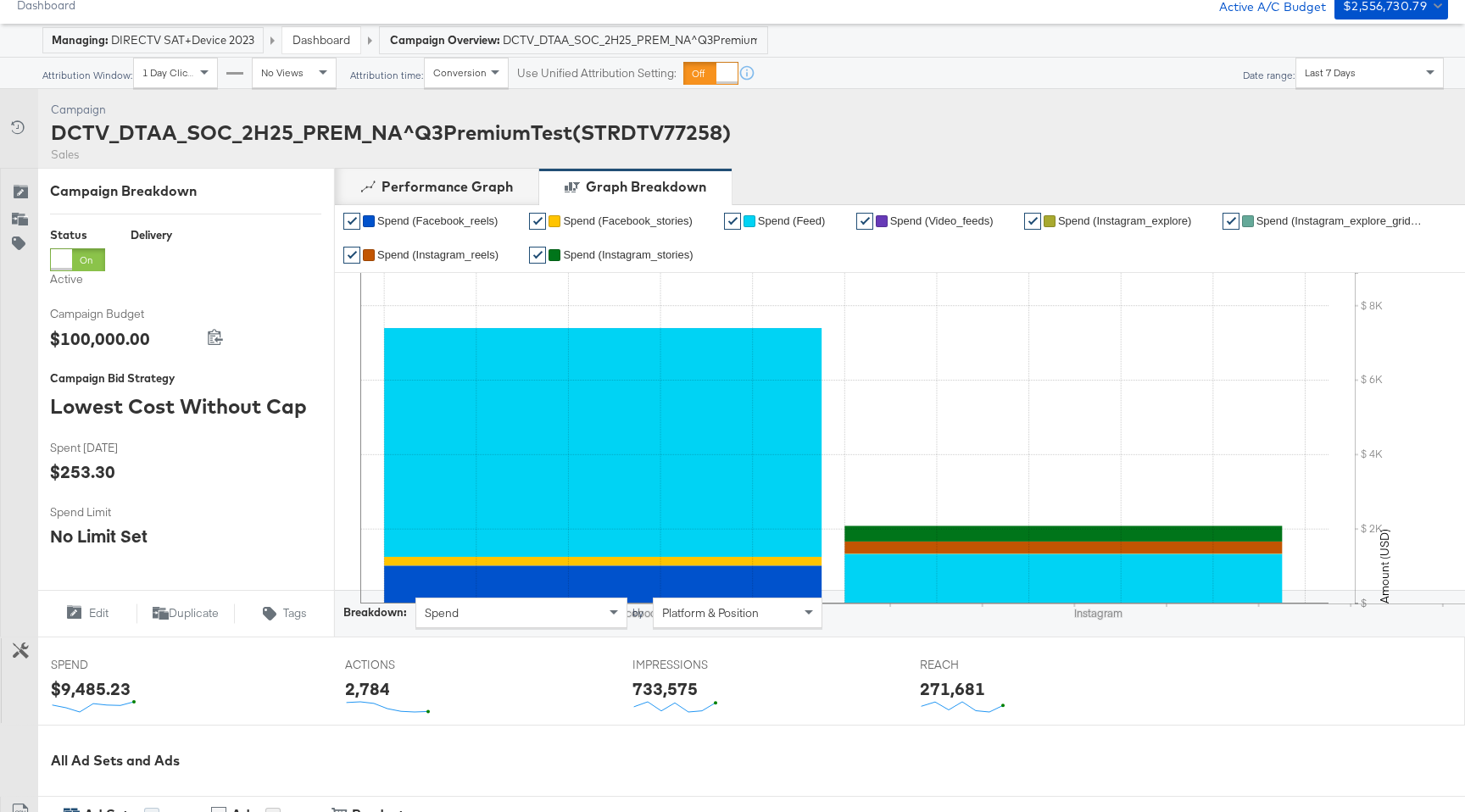
scroll to position [62, 0]
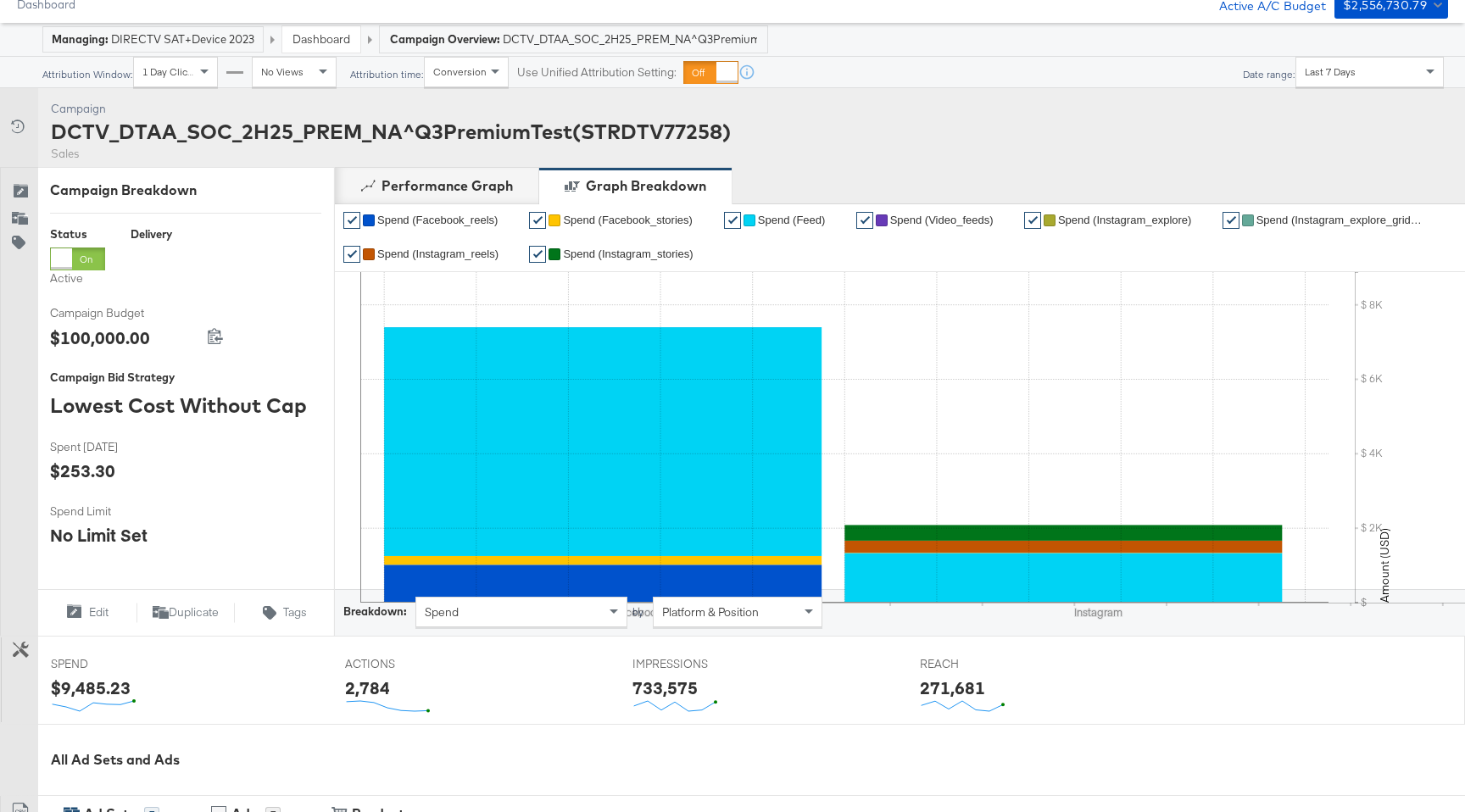
click at [556, 620] on div "Spend" at bounding box center [522, 611] width 210 height 29
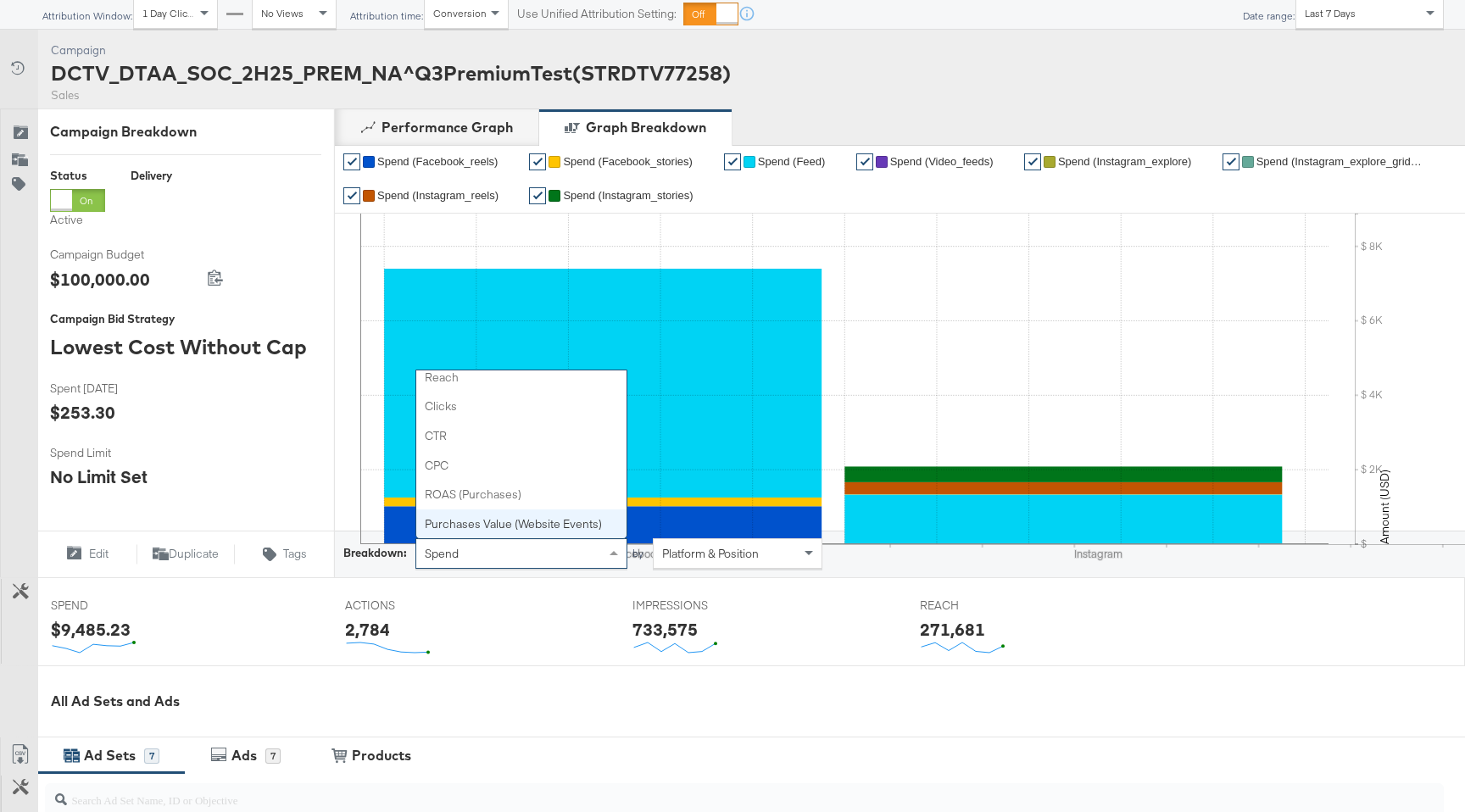
scroll to position [121, 0]
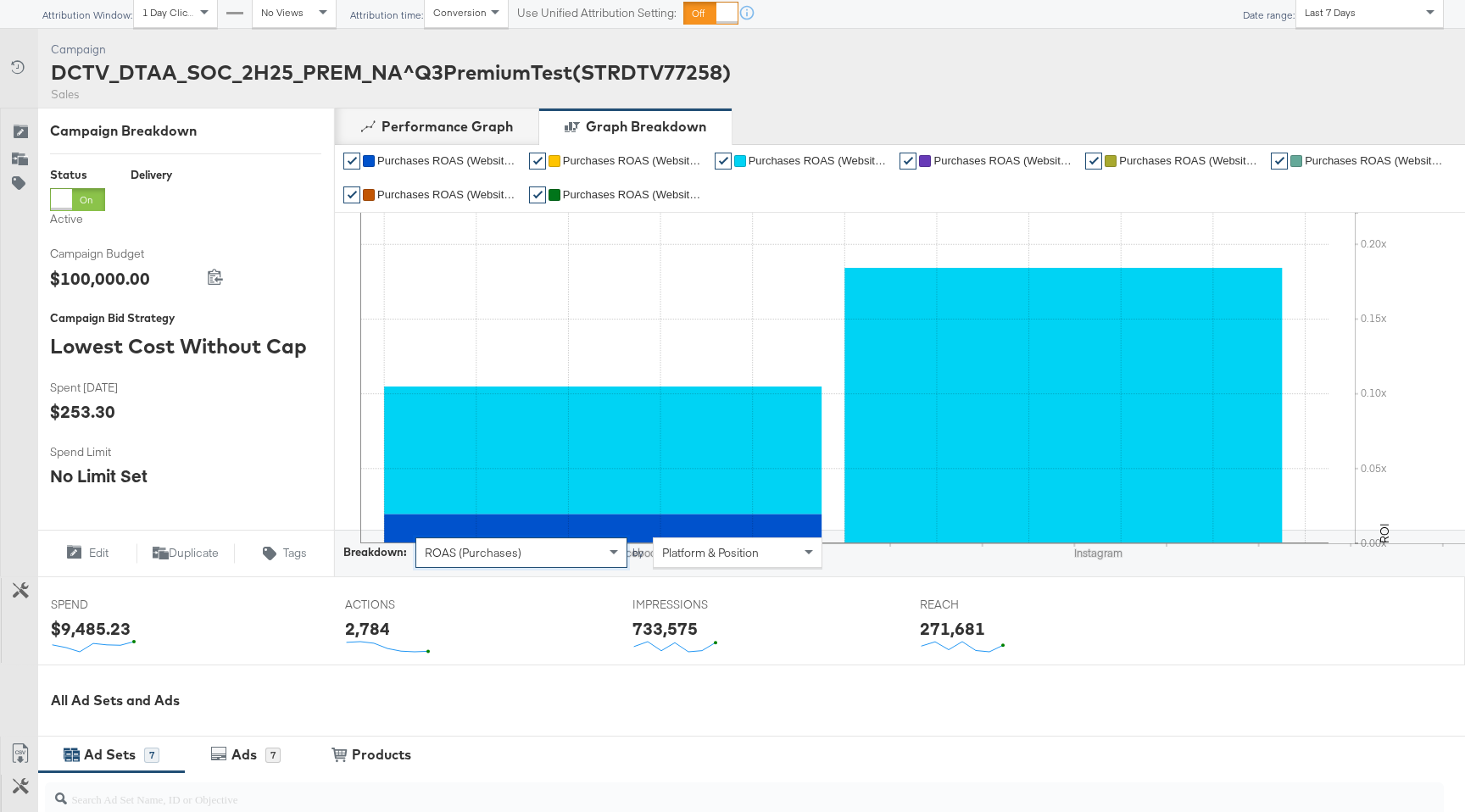
click at [573, 564] on div "ROAS (Purchases)" at bounding box center [522, 552] width 210 height 29
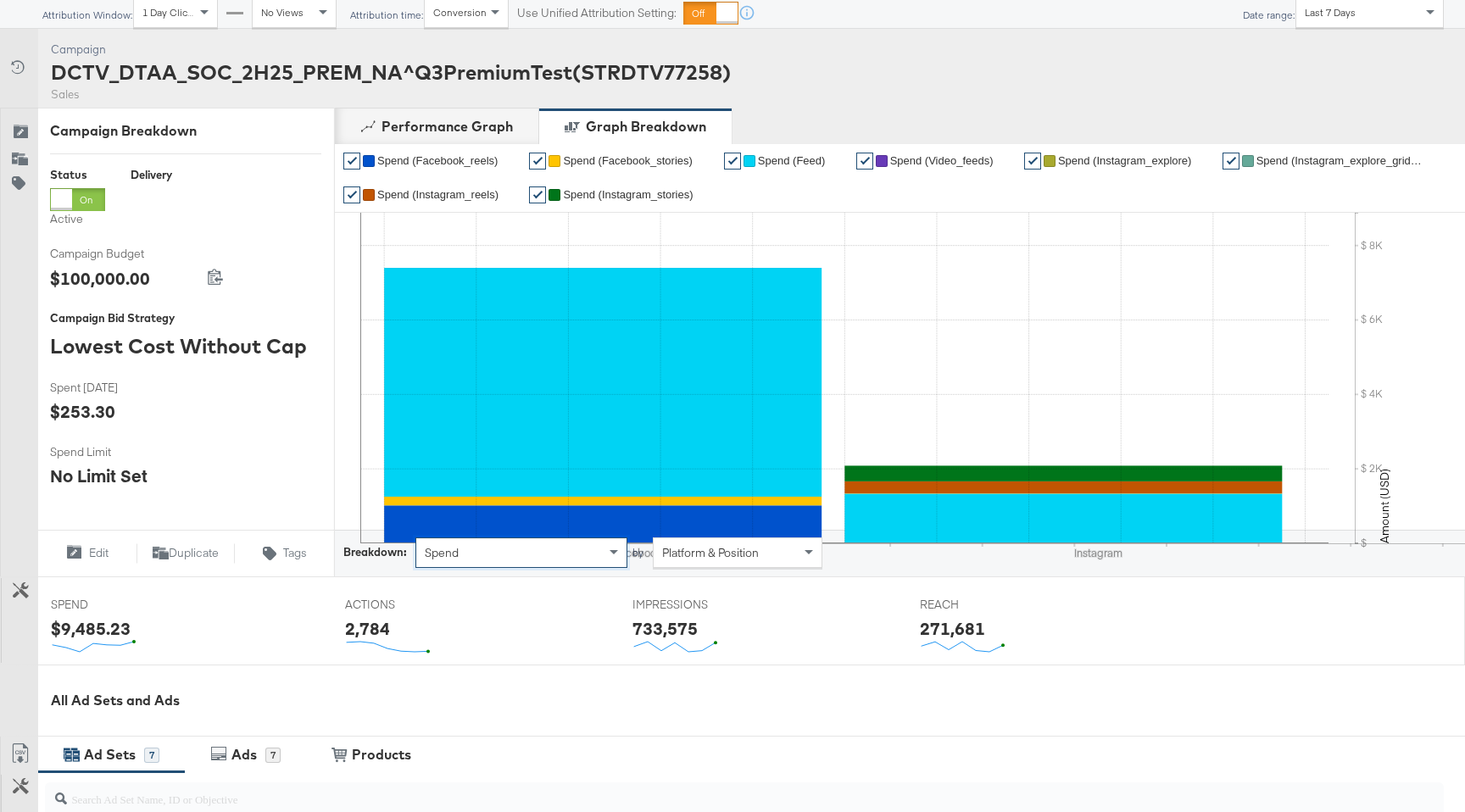
scroll to position [0, 0]
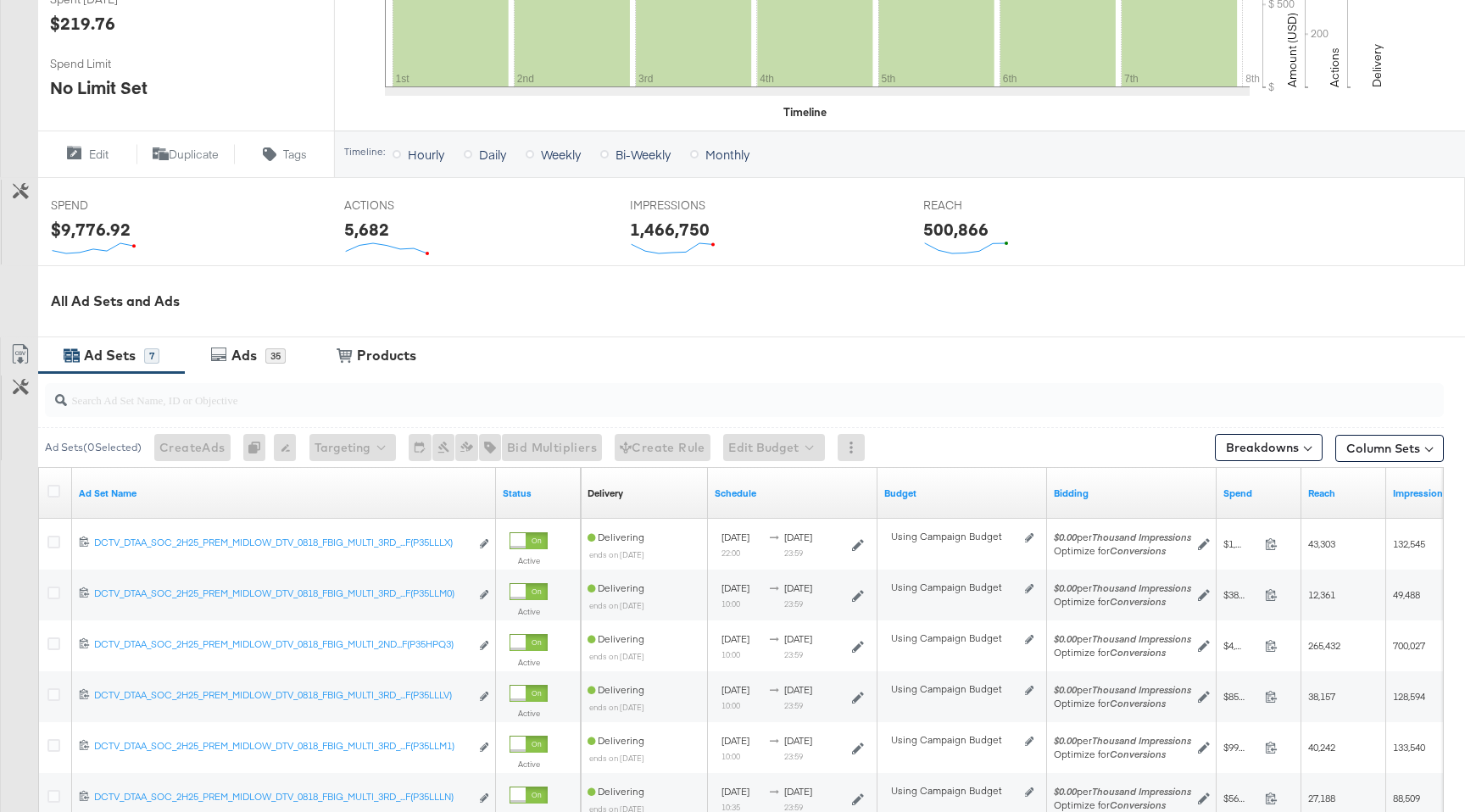
scroll to position [789, 0]
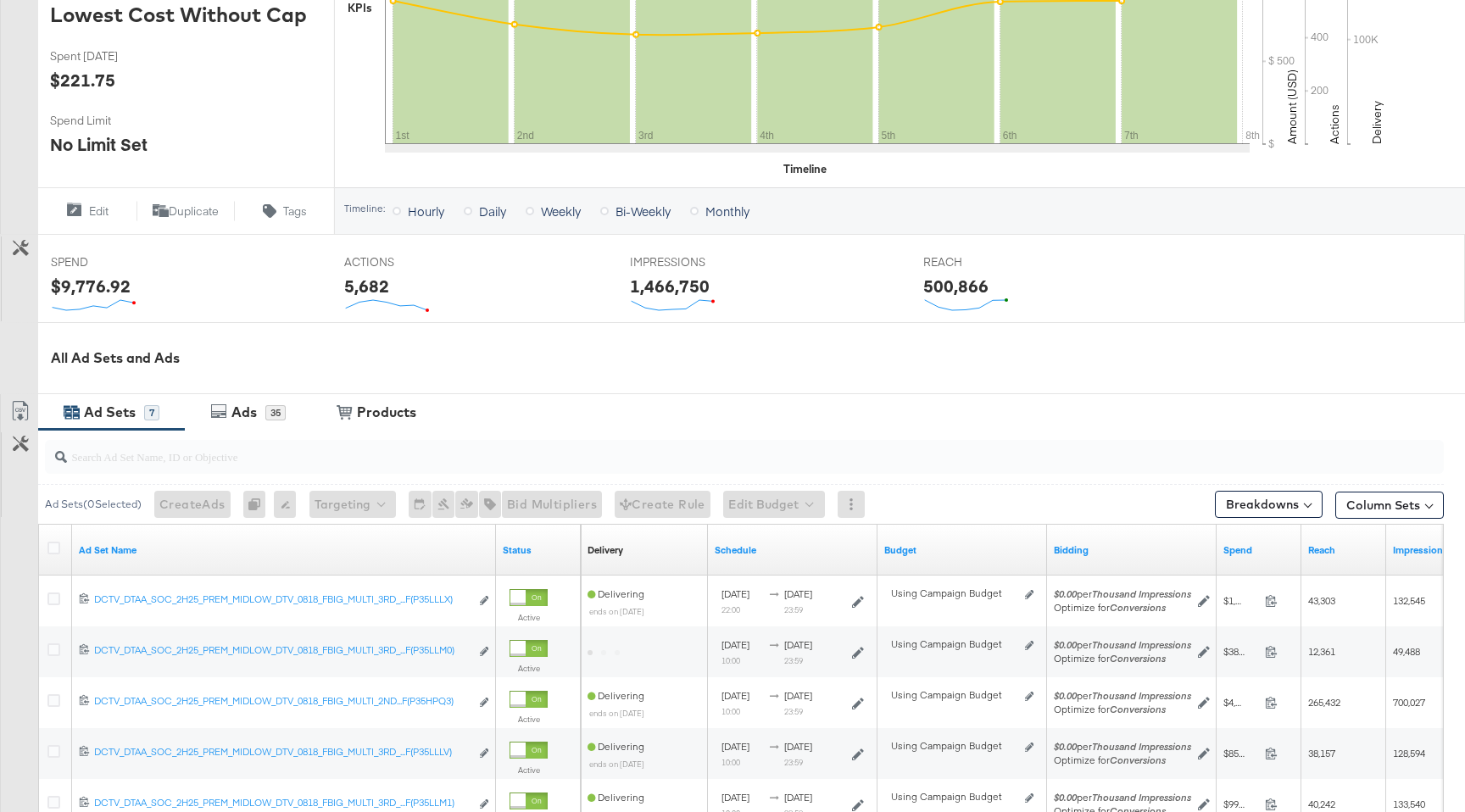
scroll to position [789, 0]
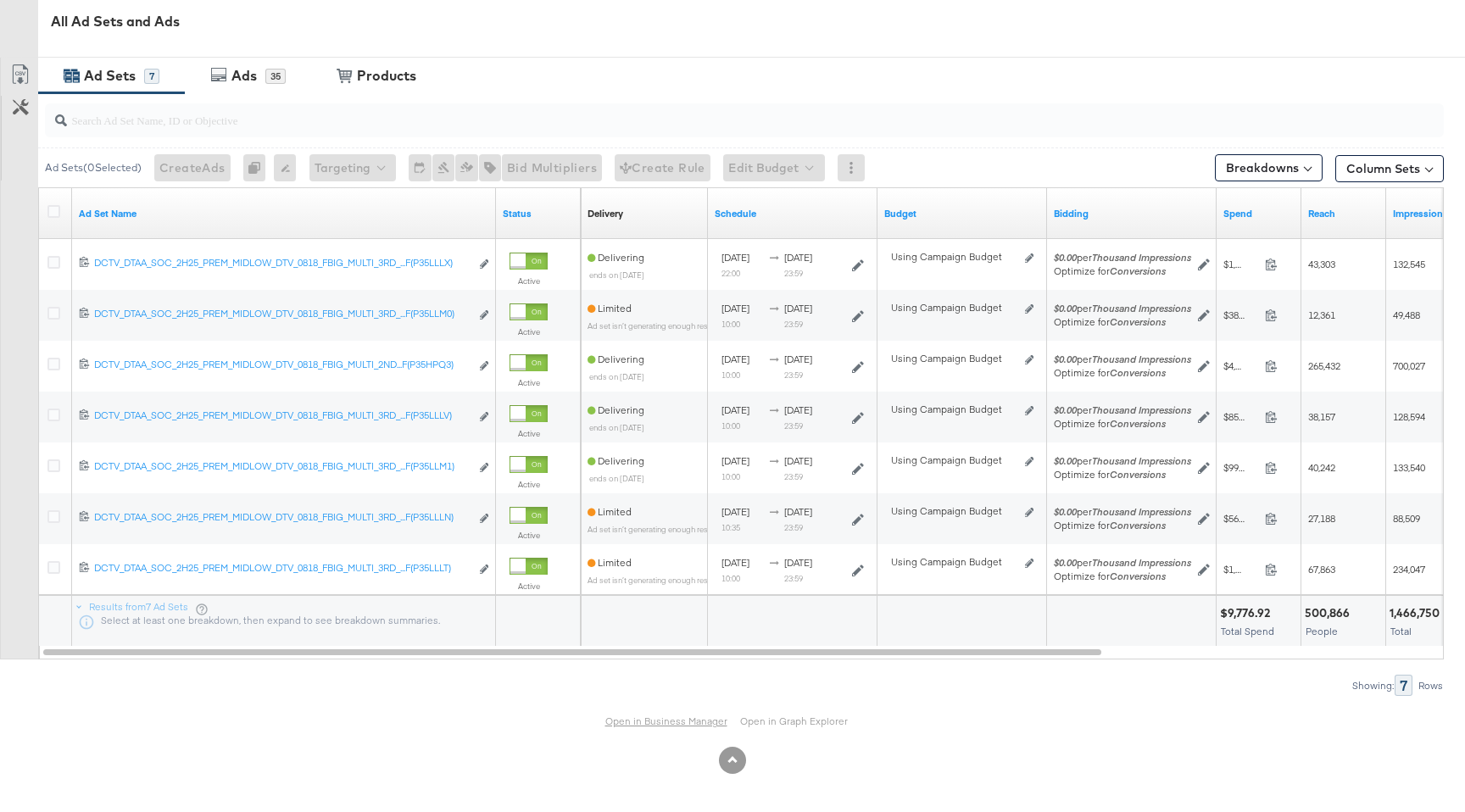
click at [643, 720] on link "Open in Business Manager" at bounding box center [666, 721] width 122 height 13
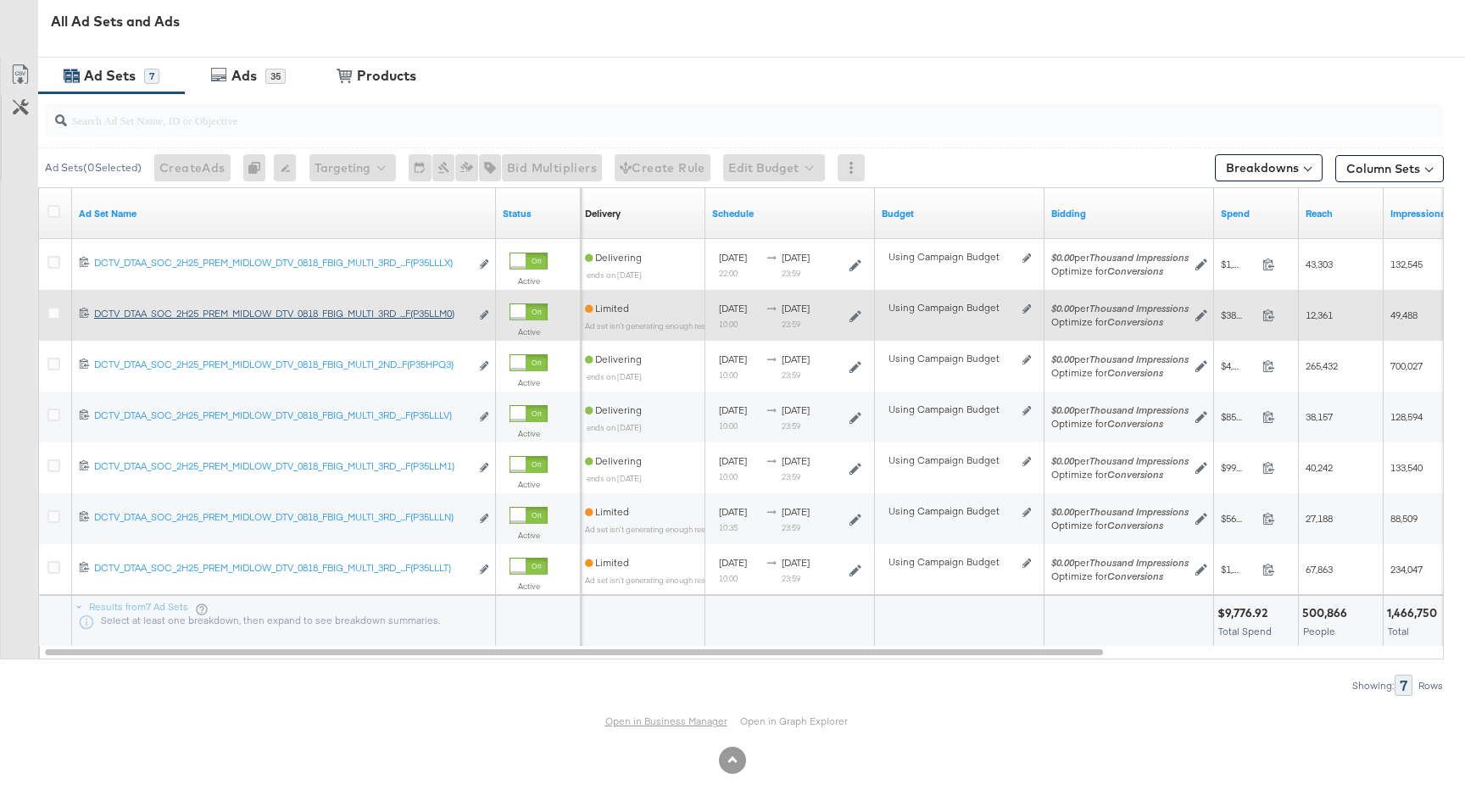
scroll to position [0, 0]
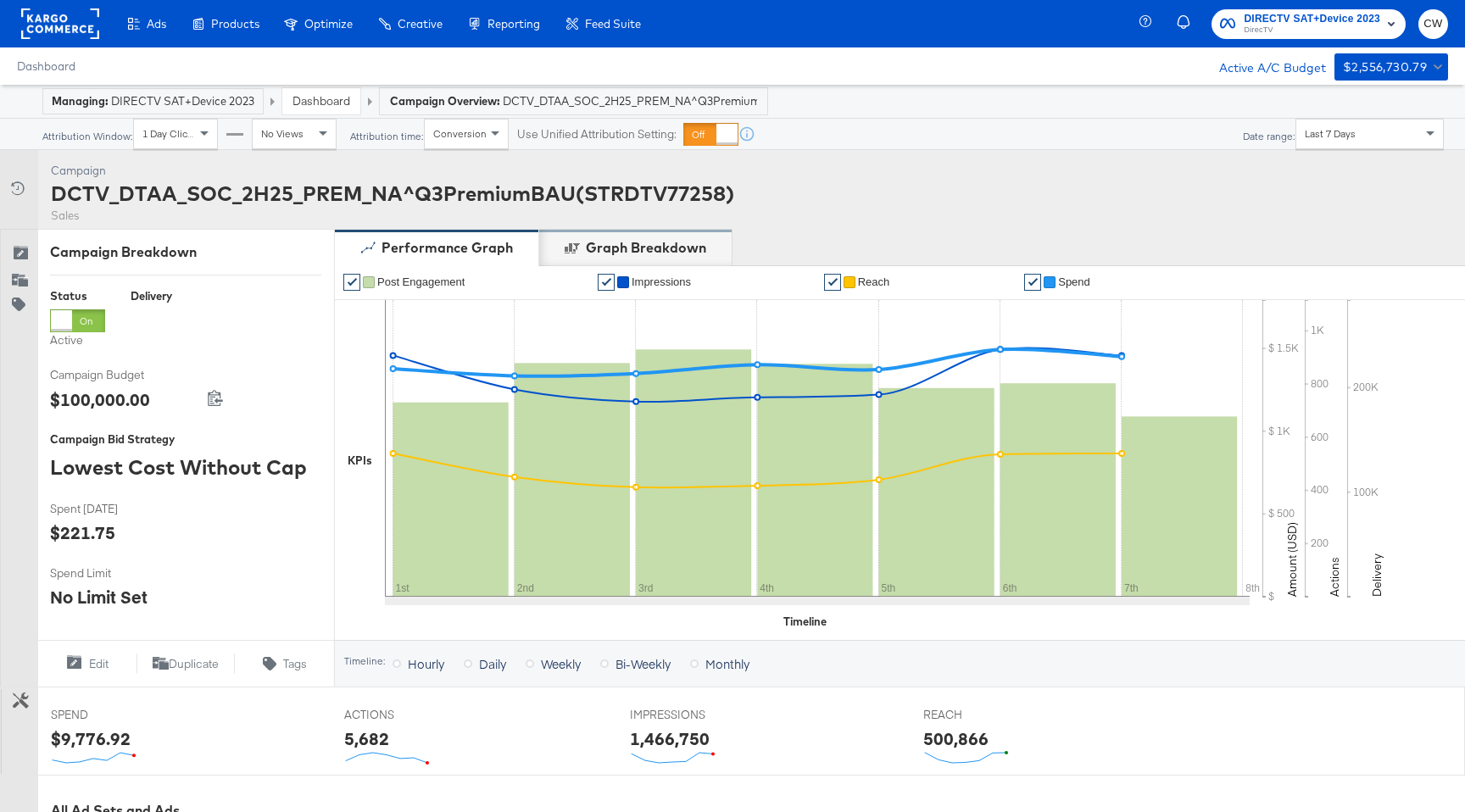
click at [620, 238] on div "Graph Breakdown" at bounding box center [646, 247] width 120 height 19
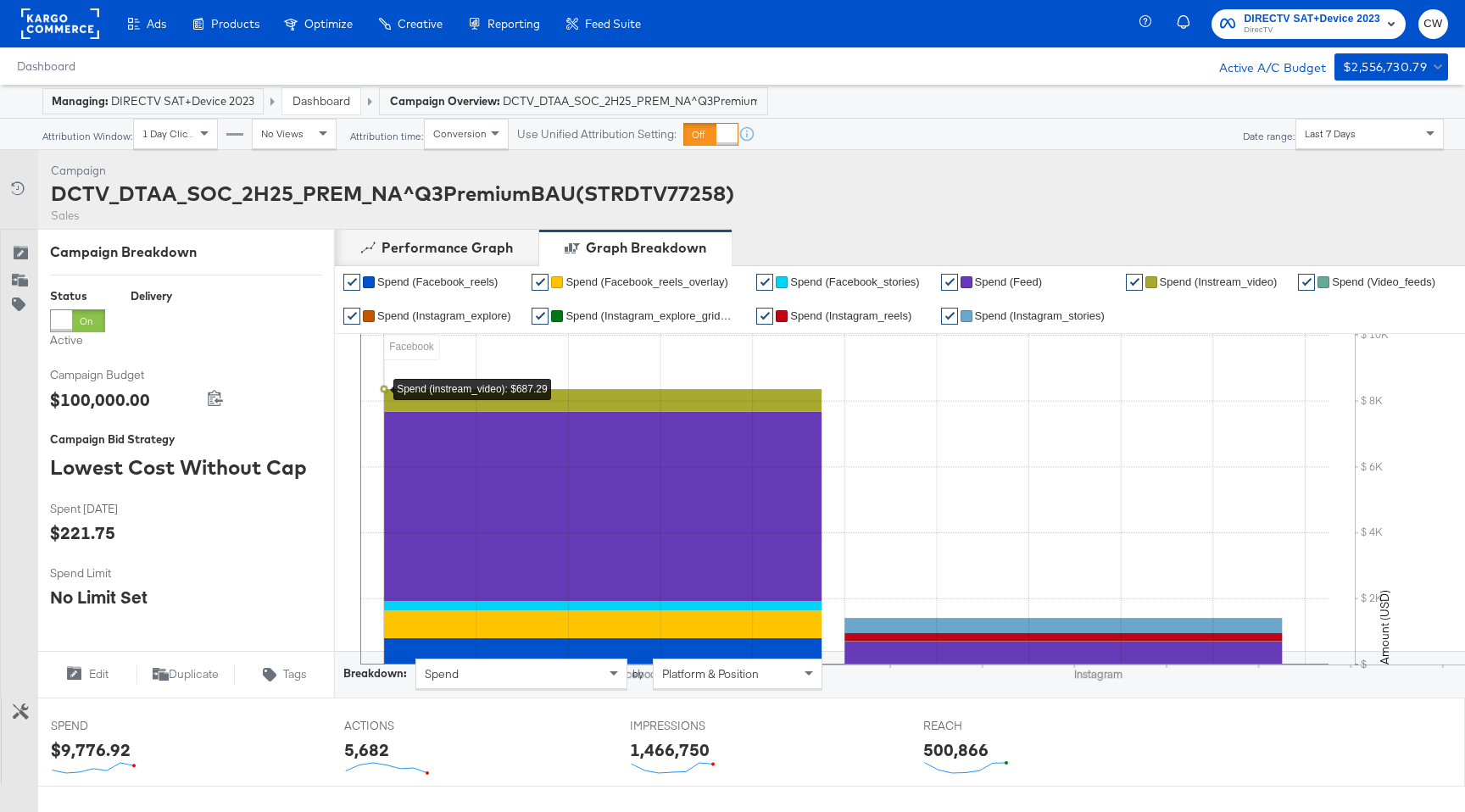
scroll to position [57, 0]
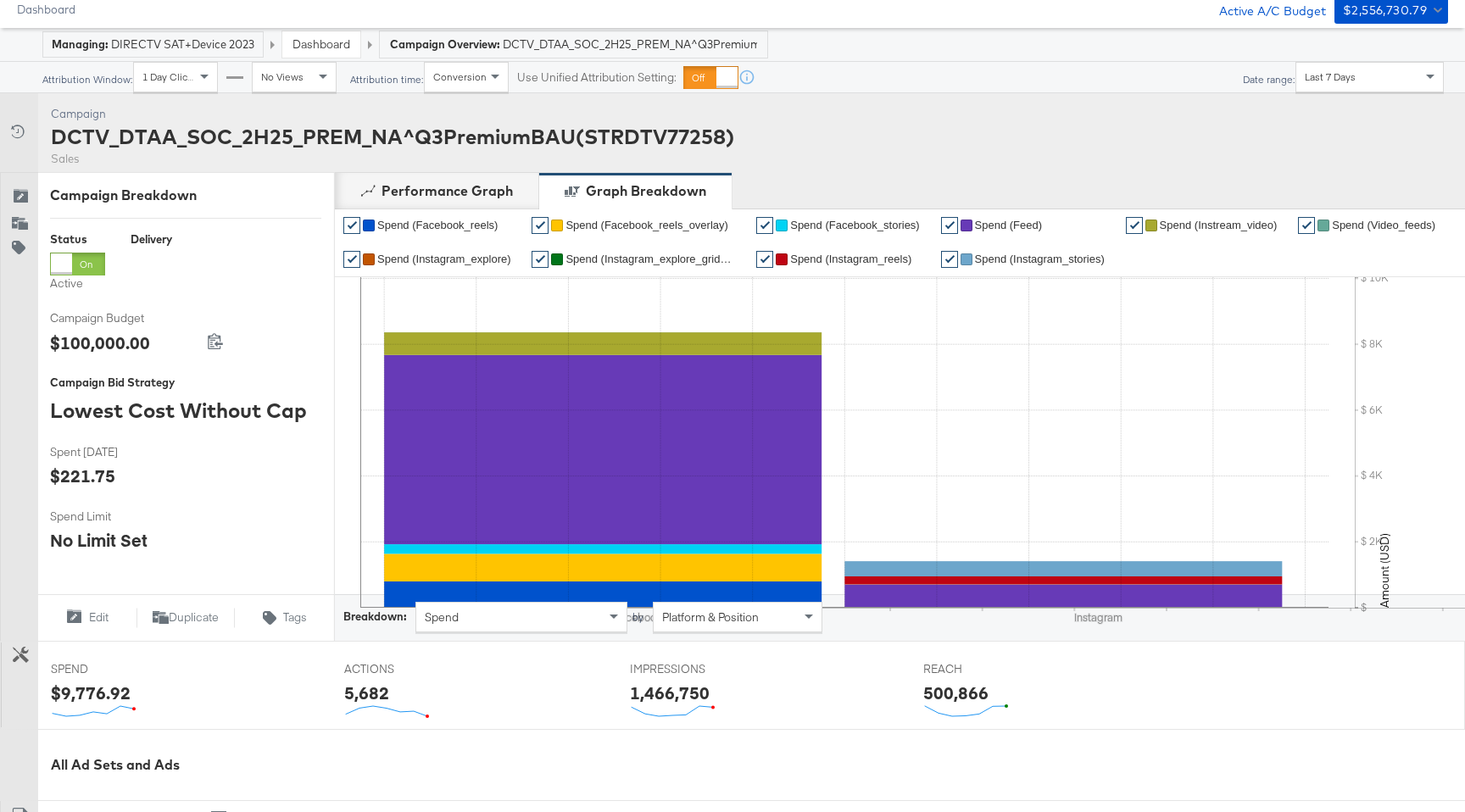
click at [691, 627] on div "Platform & Position" at bounding box center [738, 616] width 168 height 29
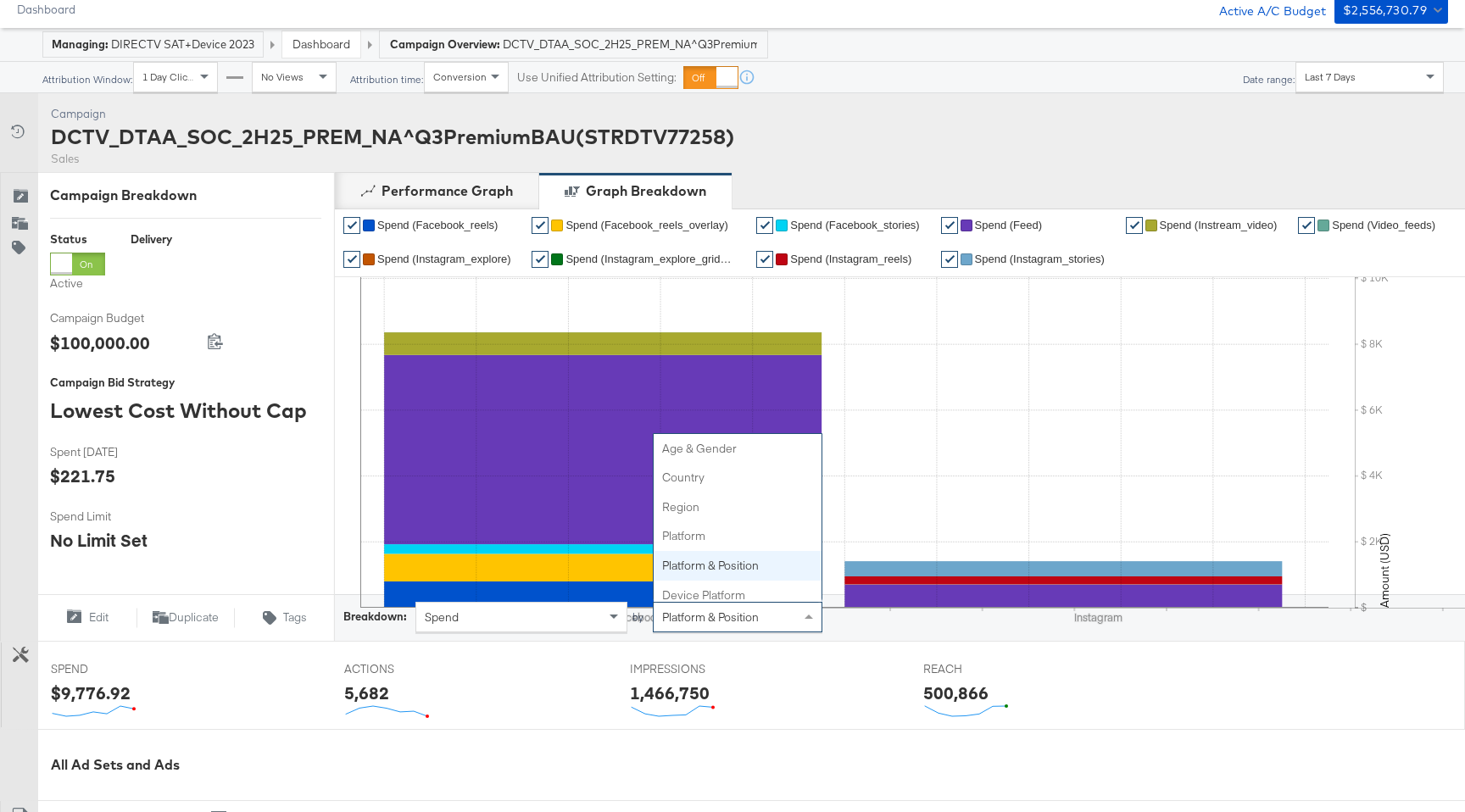
scroll to position [96, 0]
click at [565, 620] on div "Spend" at bounding box center [522, 616] width 210 height 29
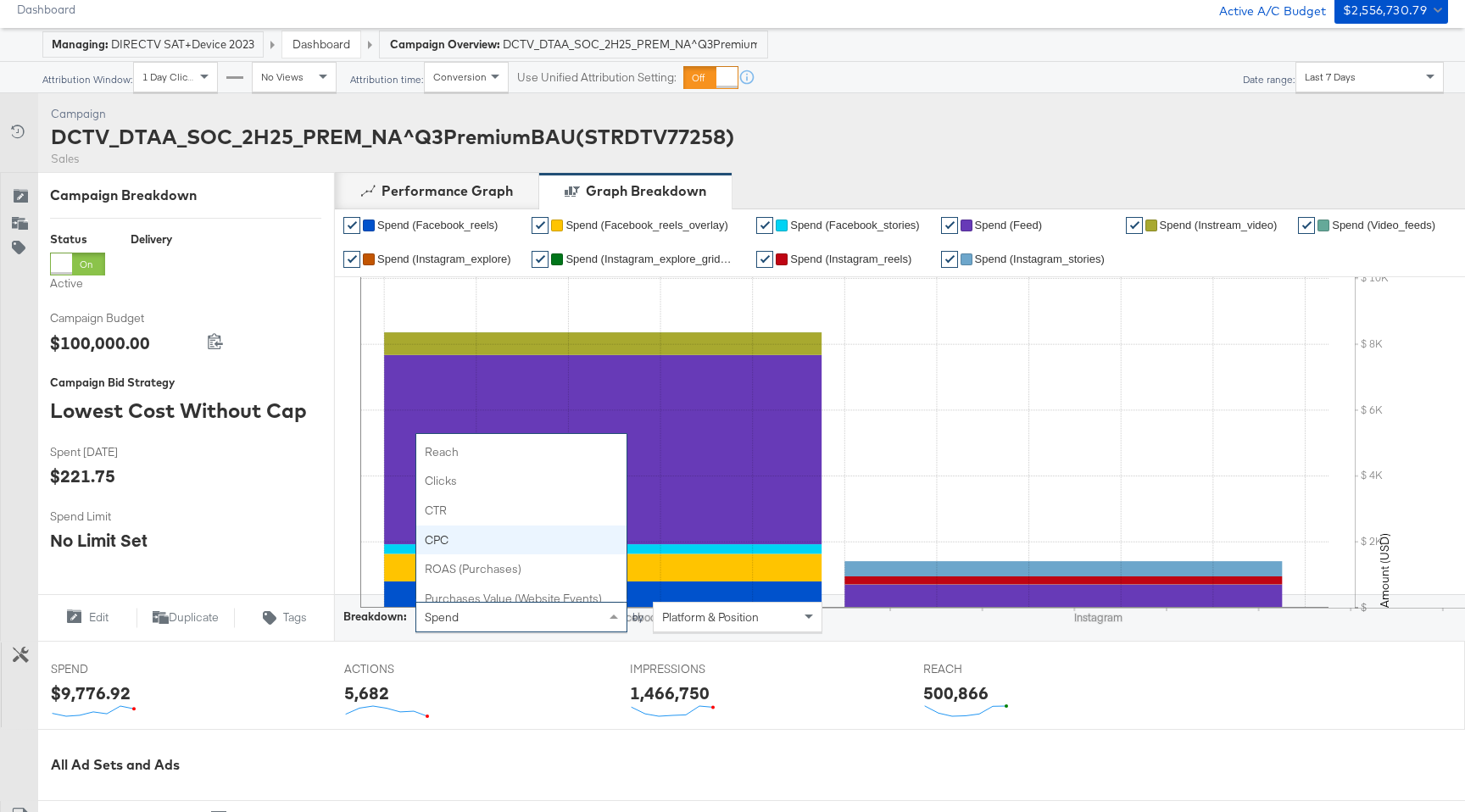
scroll to position [66, 0]
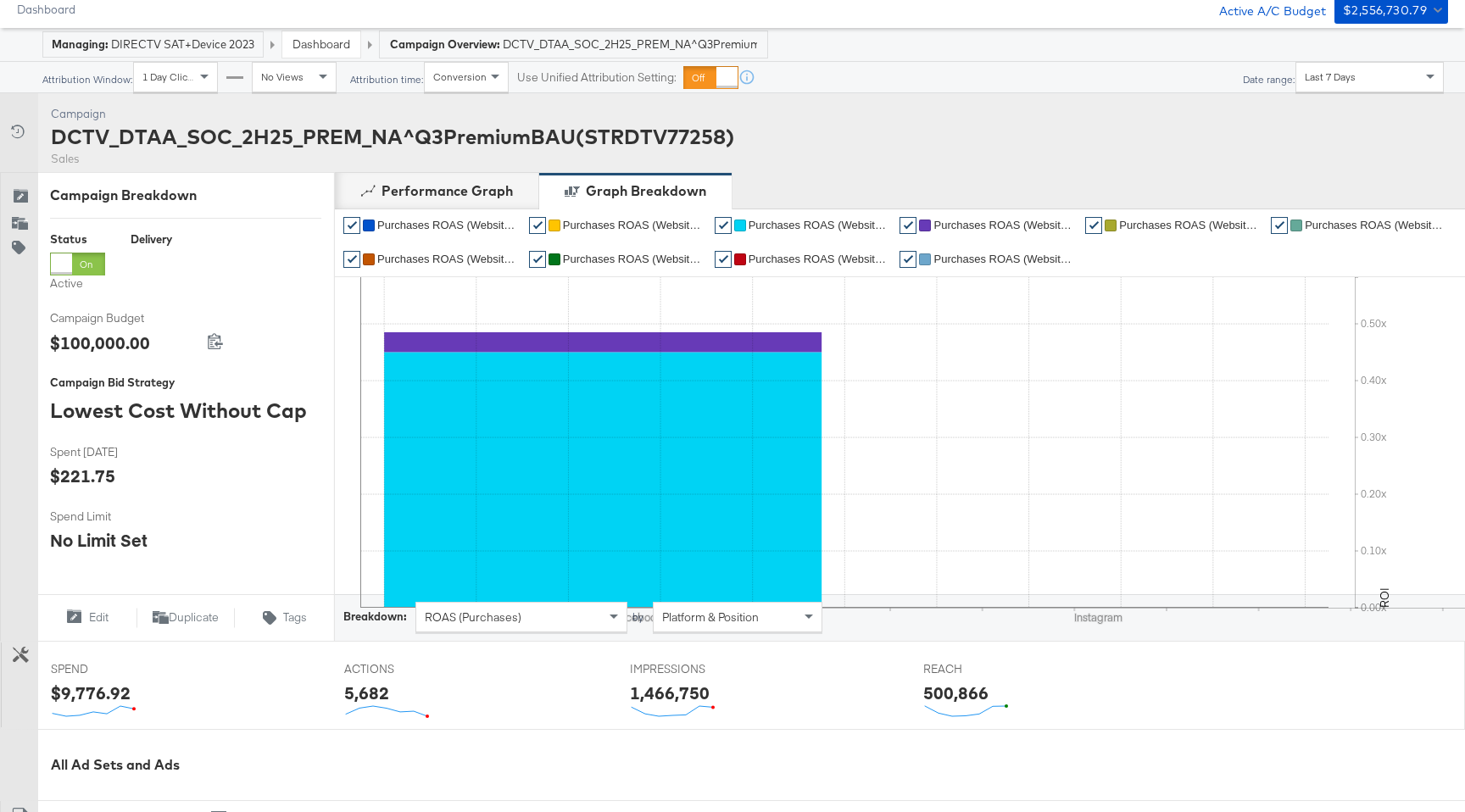
click at [551, 633] on icon "Facebook Instagram" at bounding box center [893, 650] width 1171 height 85
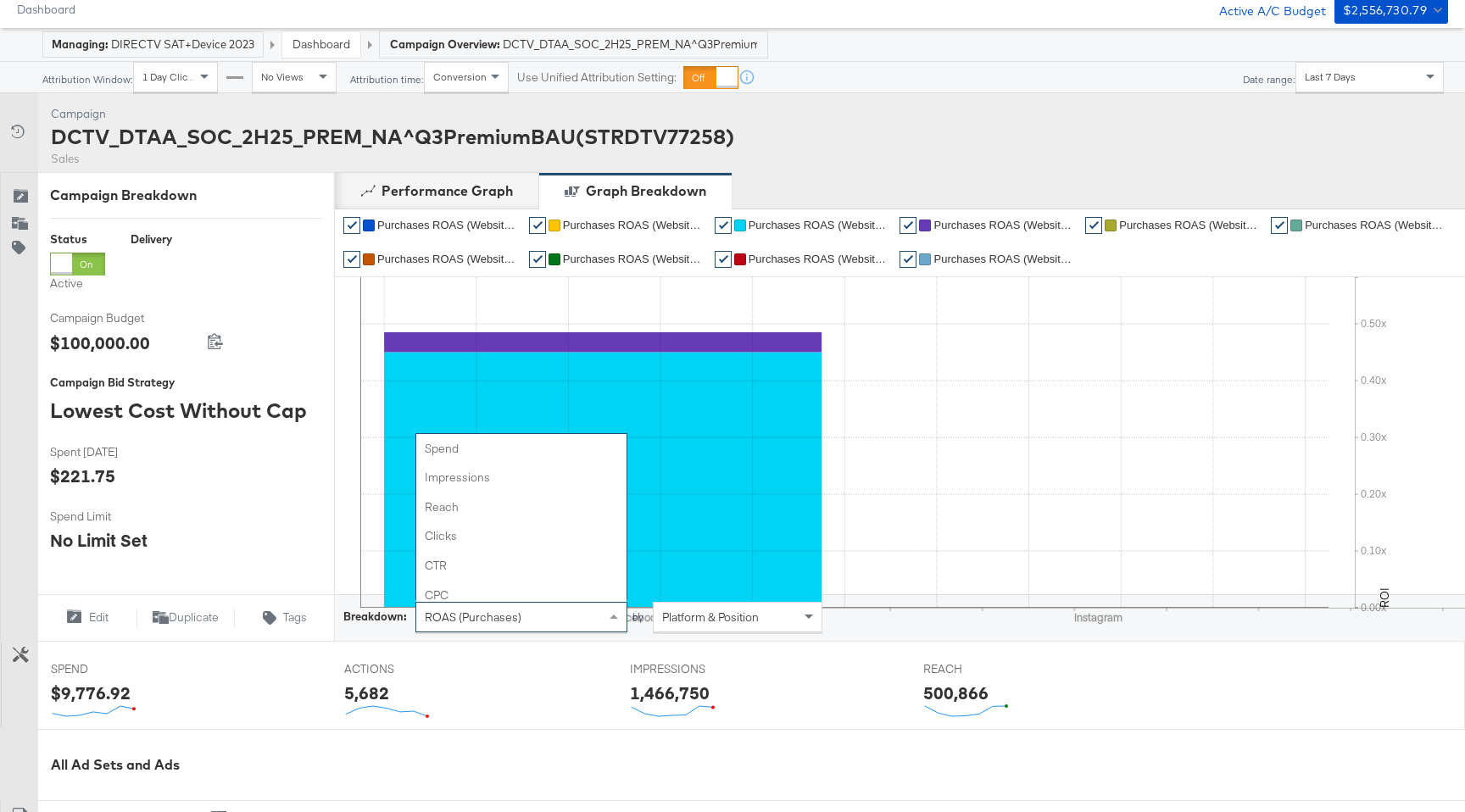
click at [551, 626] on div "ROAS (Purchases)" at bounding box center [522, 616] width 210 height 29
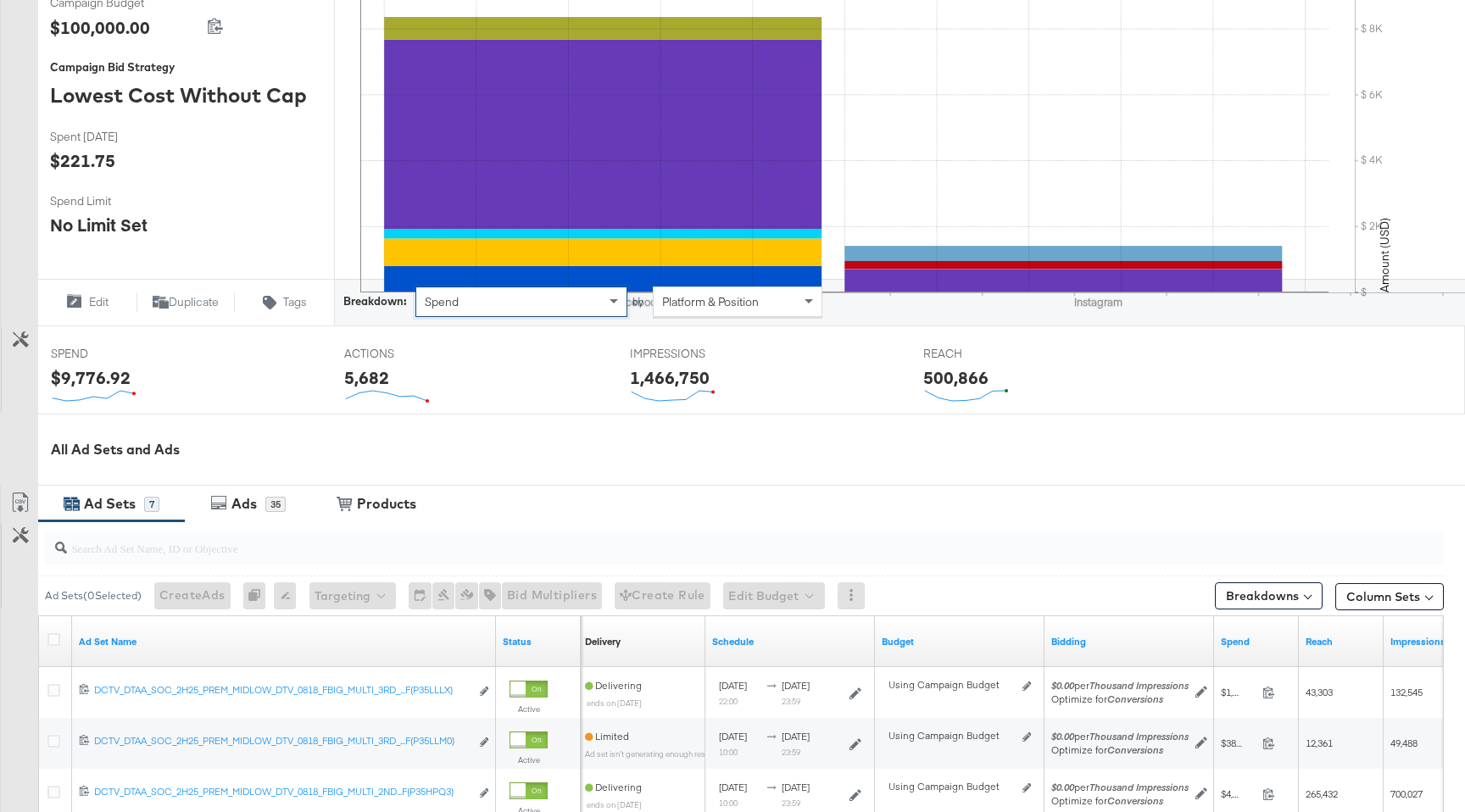
scroll to position [356, 0]
